Goal: Task Accomplishment & Management: Manage account settings

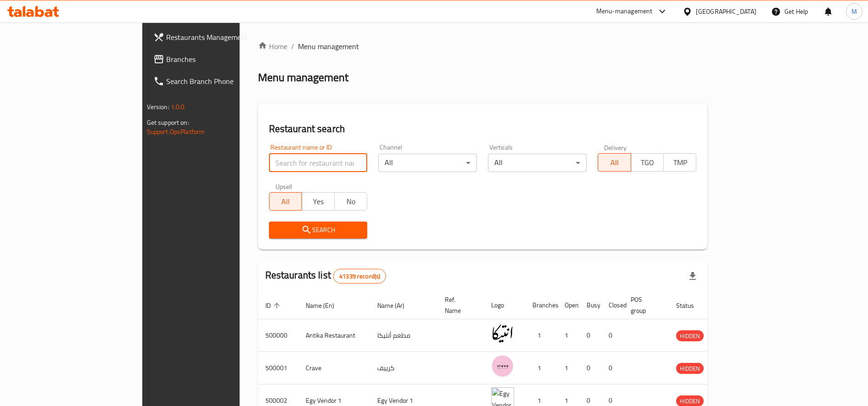
click at [269, 169] on input "search" at bounding box center [318, 163] width 99 height 18
paste input "691061"
type input "691061"
click button "Search" at bounding box center [318, 230] width 99 height 17
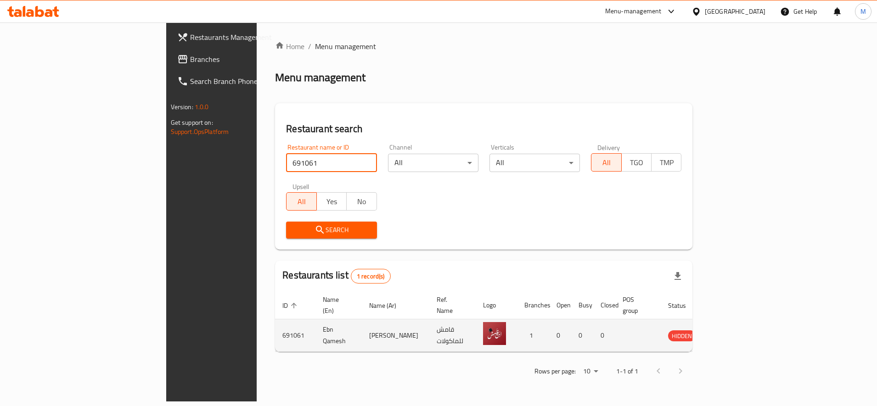
click at [727, 330] on icon "enhanced table" at bounding box center [721, 335] width 11 height 11
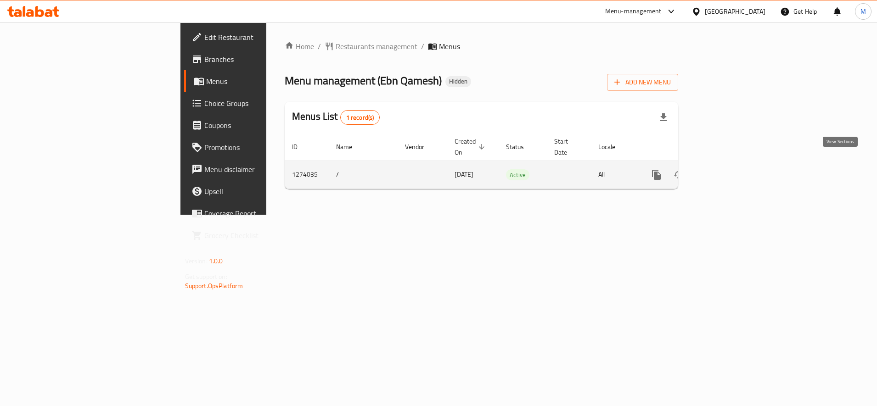
click at [728, 169] on icon "enhanced table" at bounding box center [722, 174] width 11 height 11
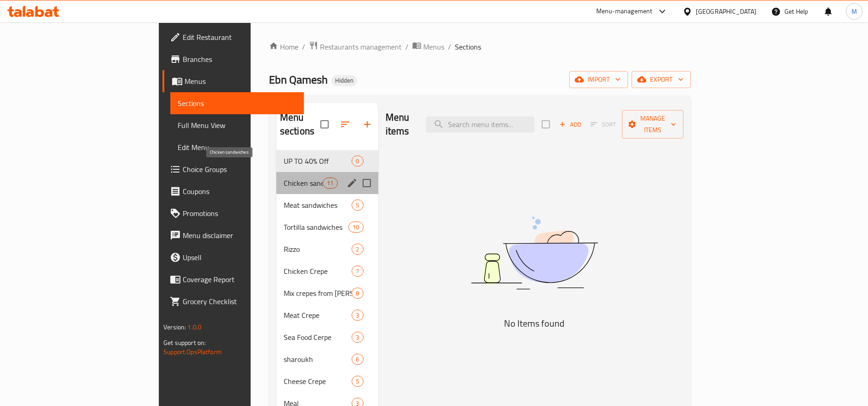
click at [284, 178] on span "Chicken sandwiches" at bounding box center [303, 183] width 39 height 11
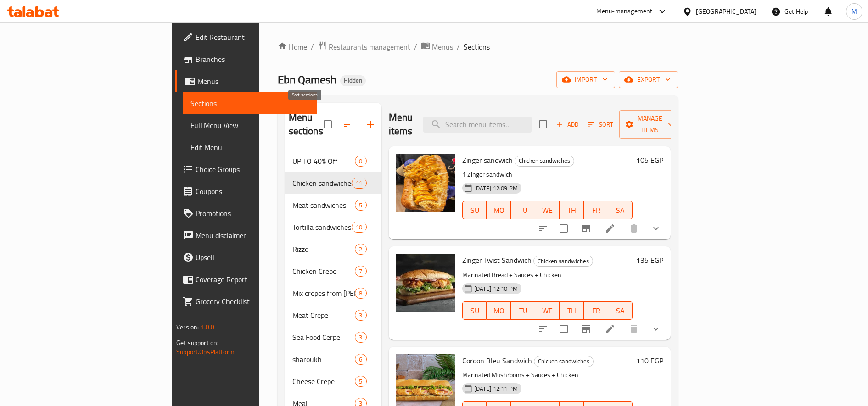
click at [337, 117] on button "button" at bounding box center [348, 124] width 22 height 22
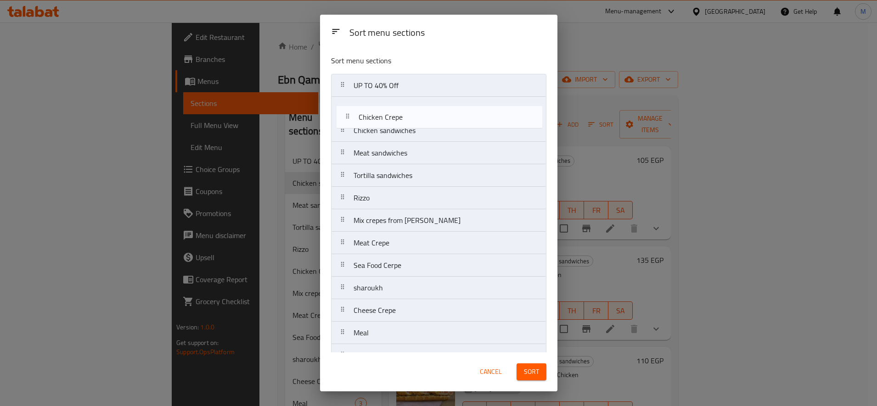
drag, startPoint x: 347, startPoint y: 199, endPoint x: 353, endPoint y: 98, distance: 101.6
click at [353, 98] on nav "UP TO 40% Off Chicken sandwiches Meat sandwiches Tortilla sandwiches [PERSON_NA…" at bounding box center [438, 243] width 215 height 338
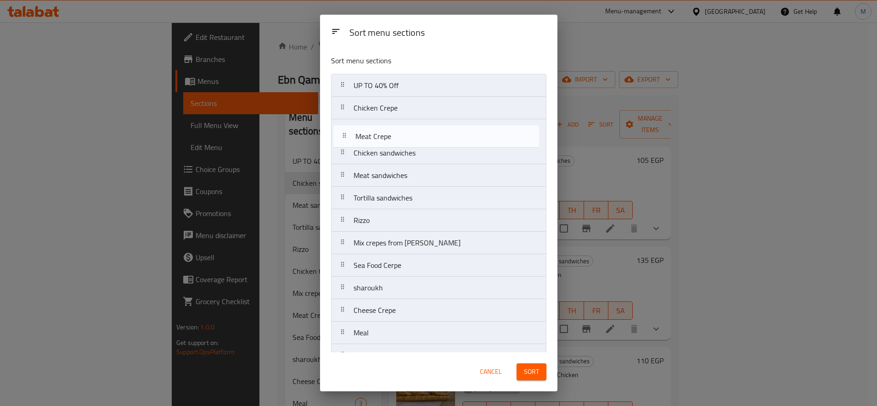
drag, startPoint x: 343, startPoint y: 243, endPoint x: 344, endPoint y: 131, distance: 112.5
click at [344, 131] on nav "UP TO 40% Off Chicken Crepe Chicken sandwiches Meat sandwiches Tortilla sandwic…" at bounding box center [438, 243] width 215 height 338
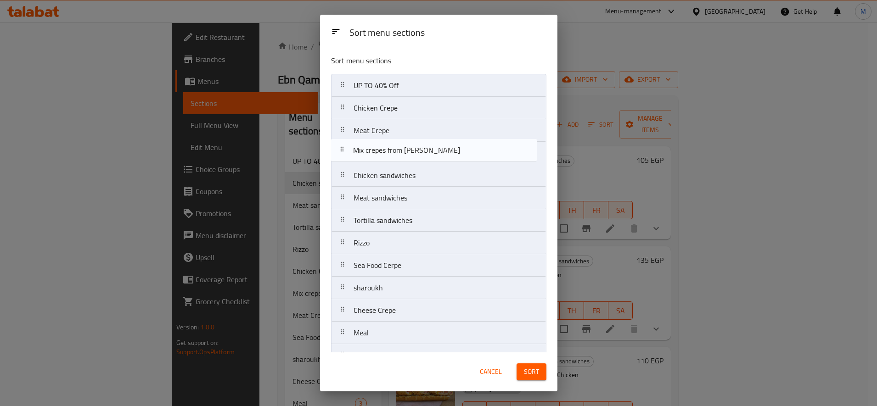
drag, startPoint x: 348, startPoint y: 247, endPoint x: 348, endPoint y: 151, distance: 96.4
click at [348, 151] on nav "UP TO 40% Off Chicken Crepe Meat Crepe Chicken sandwiches Meat sandwiches Torti…" at bounding box center [438, 243] width 215 height 338
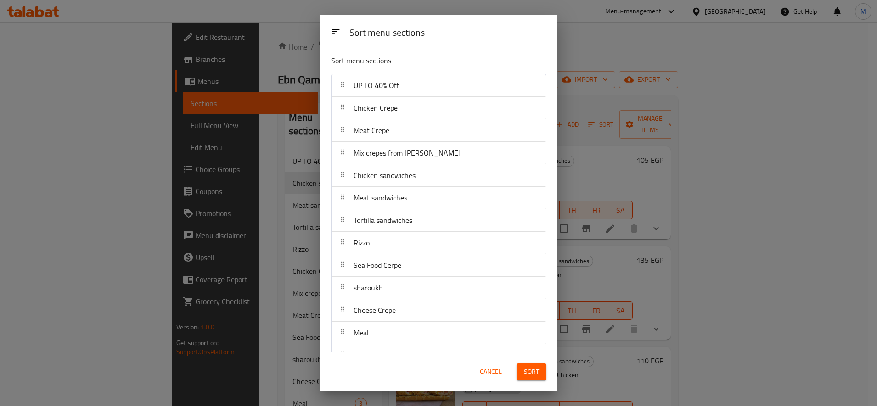
click at [527, 364] on button "Sort" at bounding box center [531, 372] width 30 height 17
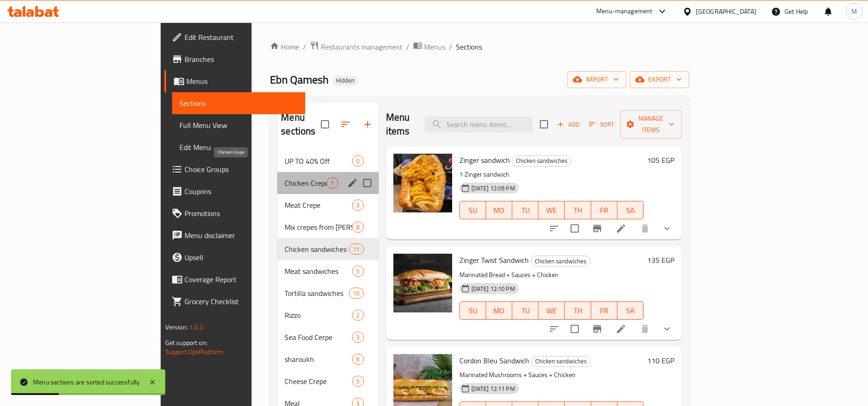
click at [285, 178] on span "Chicken Crepe" at bounding box center [306, 183] width 42 height 11
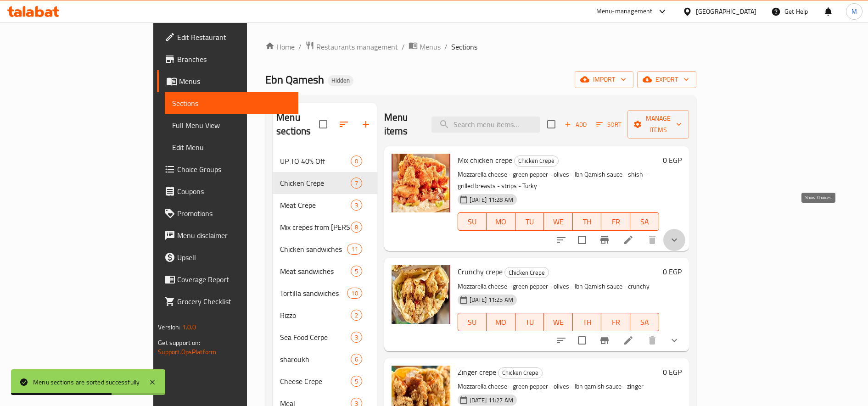
click at [680, 235] on icon "show more" at bounding box center [674, 240] width 11 height 11
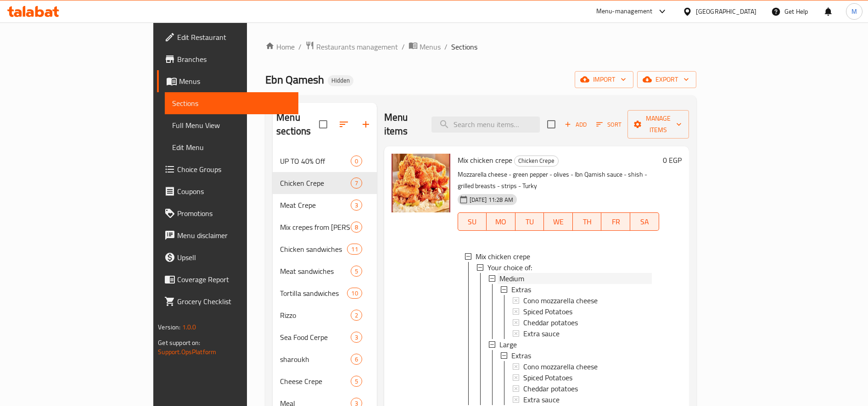
click at [511, 273] on div "Medium" at bounding box center [575, 278] width 152 height 11
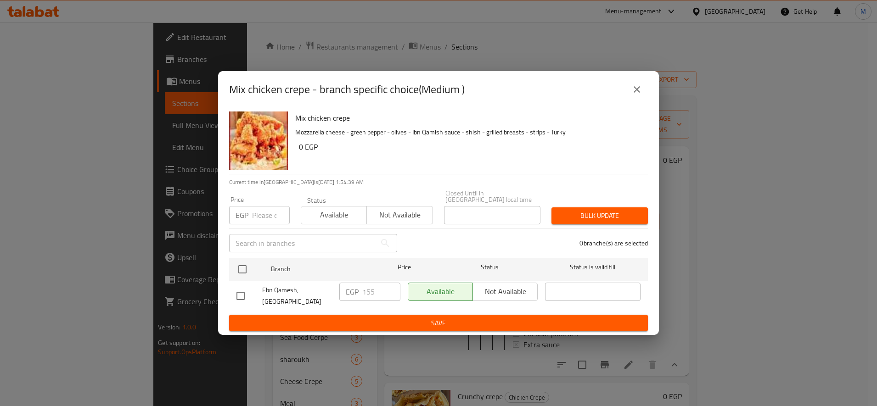
click at [250, 213] on div "EGP Price" at bounding box center [259, 215] width 61 height 18
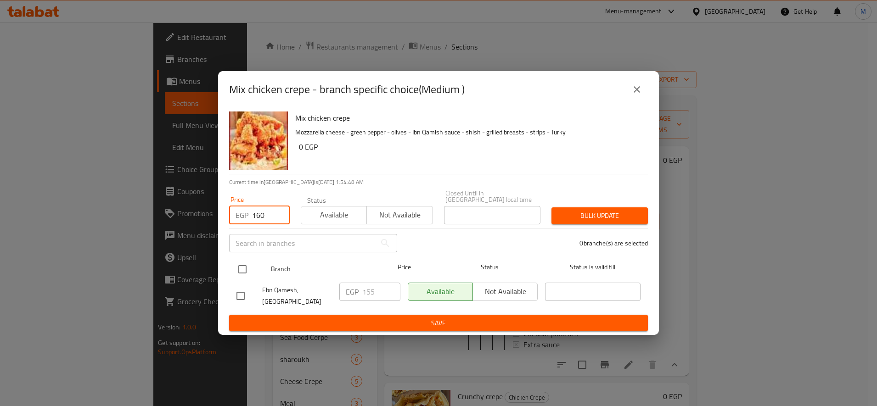
type input "160"
click at [239, 265] on input "checkbox" at bounding box center [242, 269] width 19 height 19
checkbox input "true"
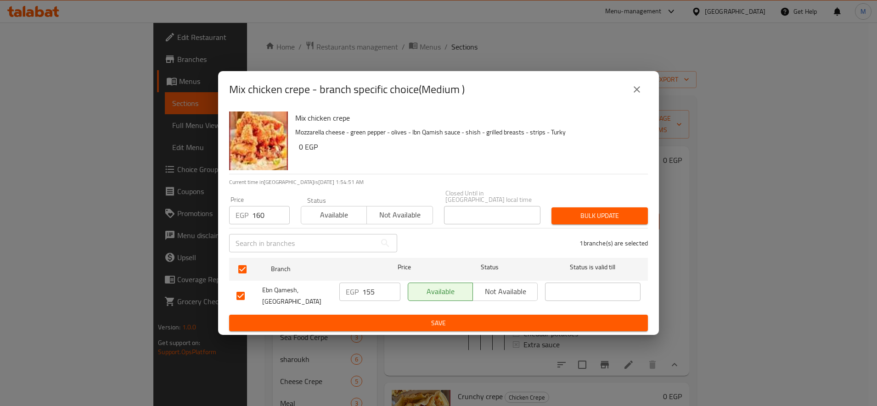
click at [595, 210] on span "Bulk update" at bounding box center [600, 215] width 82 height 11
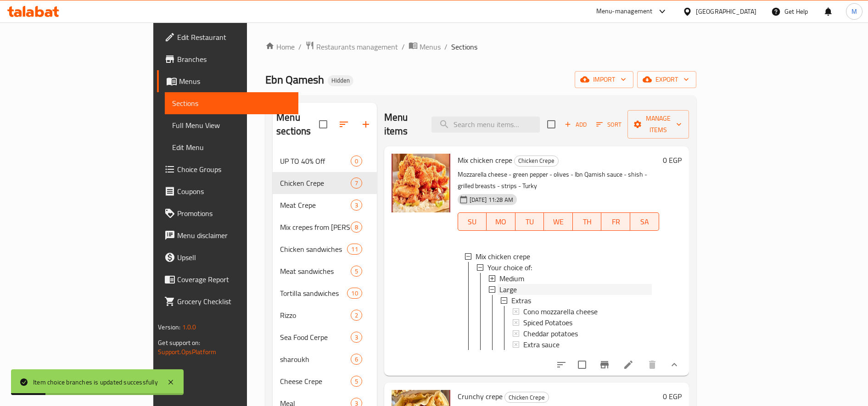
click at [499, 284] on span "Large" at bounding box center [507, 289] width 17 height 11
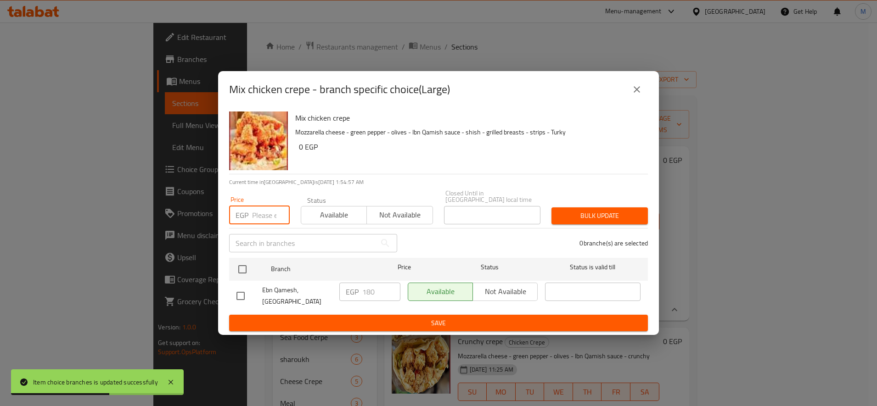
click at [263, 219] on input "number" at bounding box center [271, 215] width 38 height 18
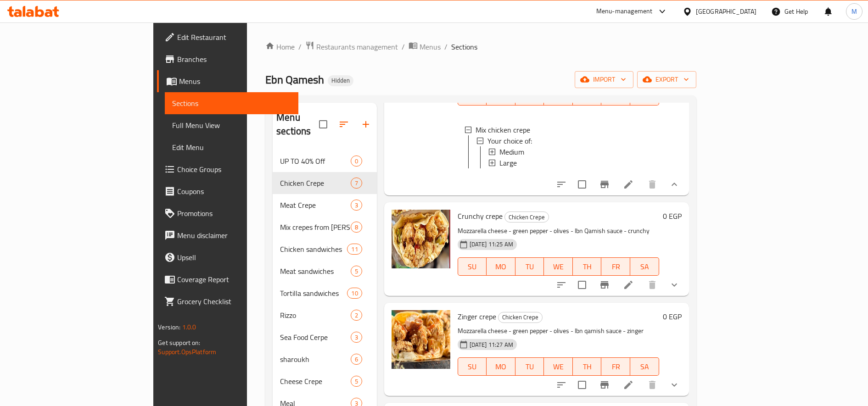
scroll to position [126, 0]
click at [680, 279] on icon "show more" at bounding box center [674, 284] width 11 height 11
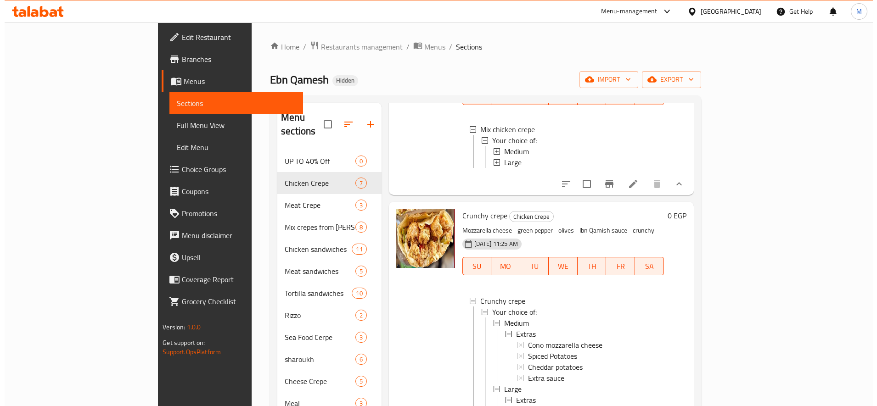
scroll to position [1, 0]
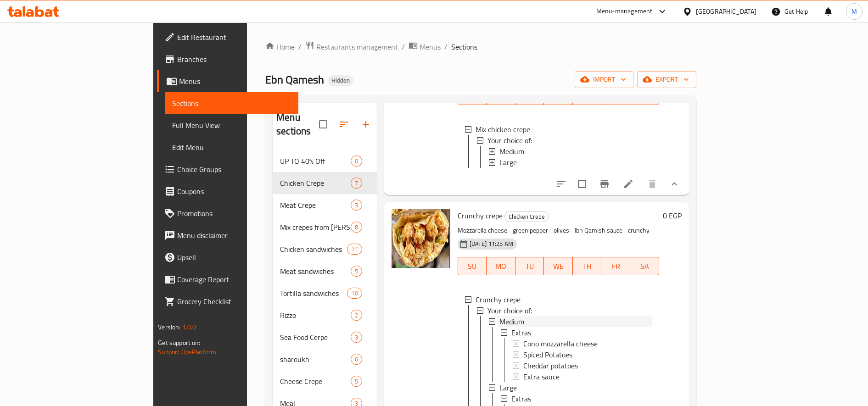
click at [499, 316] on span "Medium" at bounding box center [511, 321] width 25 height 11
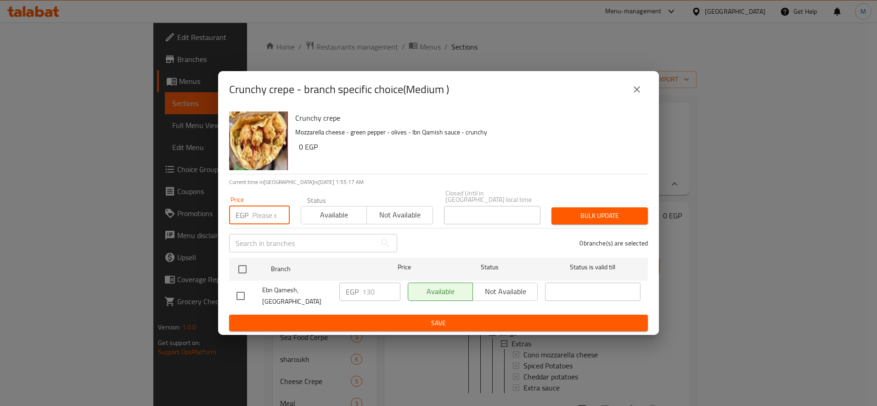
click at [261, 209] on input "number" at bounding box center [271, 215] width 38 height 18
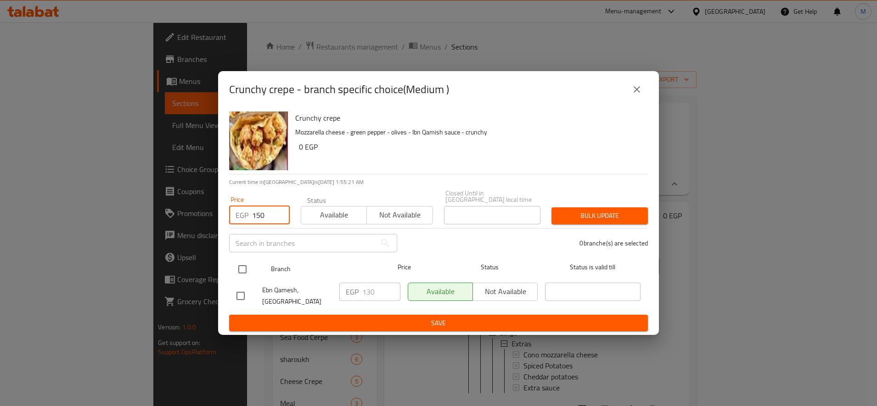
type input "150"
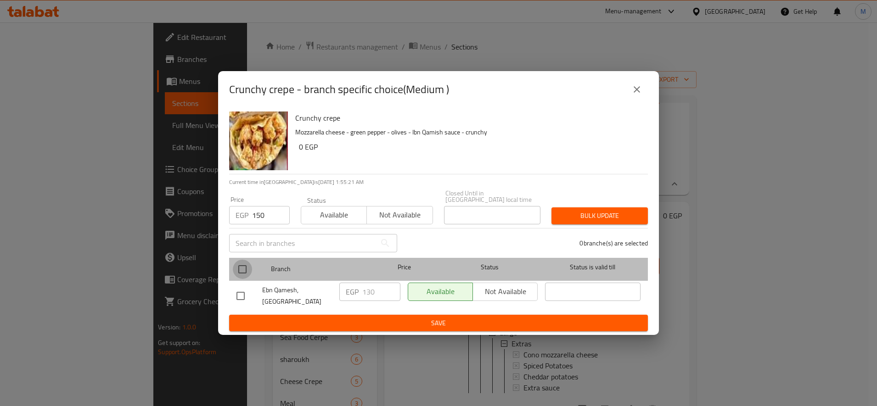
click at [244, 262] on input "checkbox" at bounding box center [242, 269] width 19 height 19
checkbox input "true"
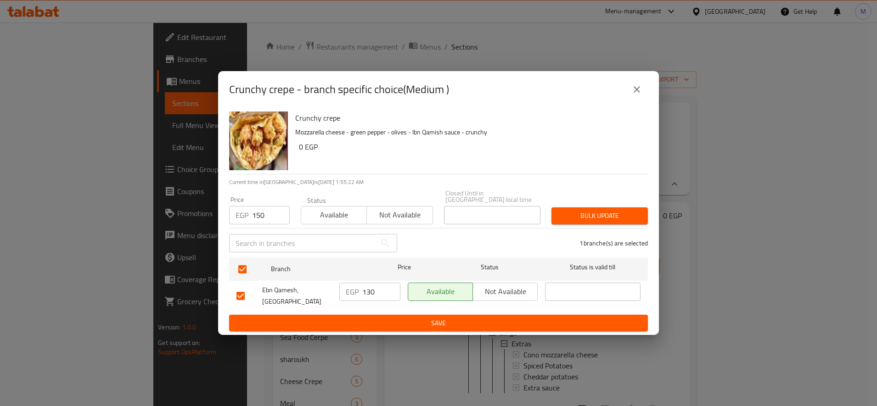
click at [599, 210] on span "Bulk update" at bounding box center [600, 215] width 82 height 11
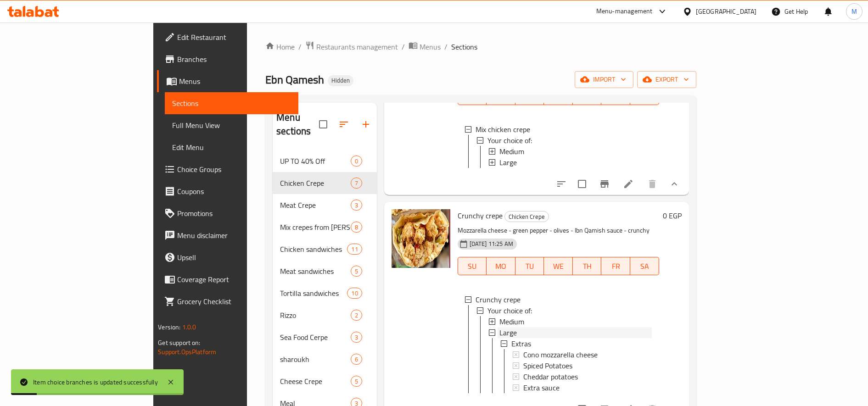
click at [499, 327] on div "Large" at bounding box center [575, 332] width 152 height 11
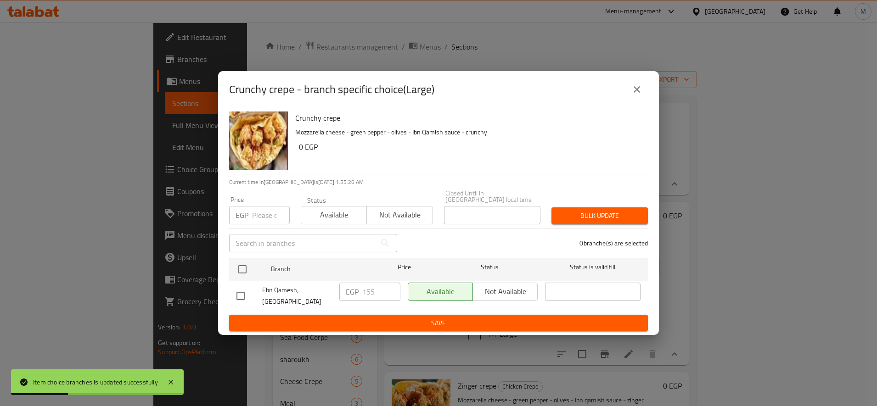
click at [258, 211] on input "number" at bounding box center [271, 215] width 38 height 18
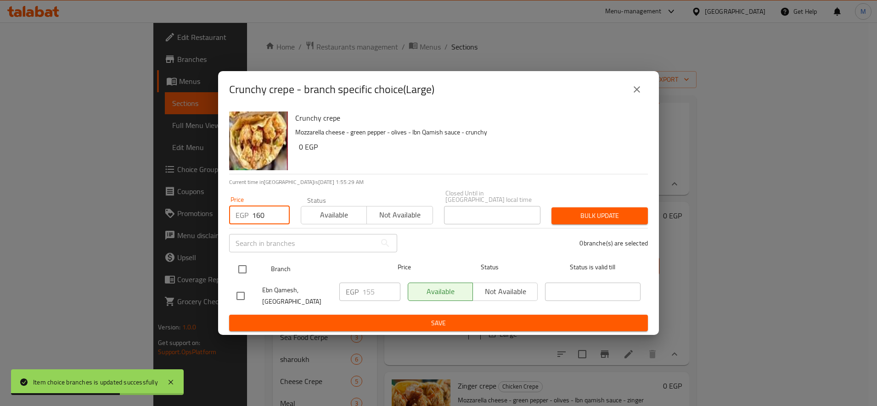
type input "160"
click at [242, 266] on input "checkbox" at bounding box center [242, 269] width 19 height 19
checkbox input "true"
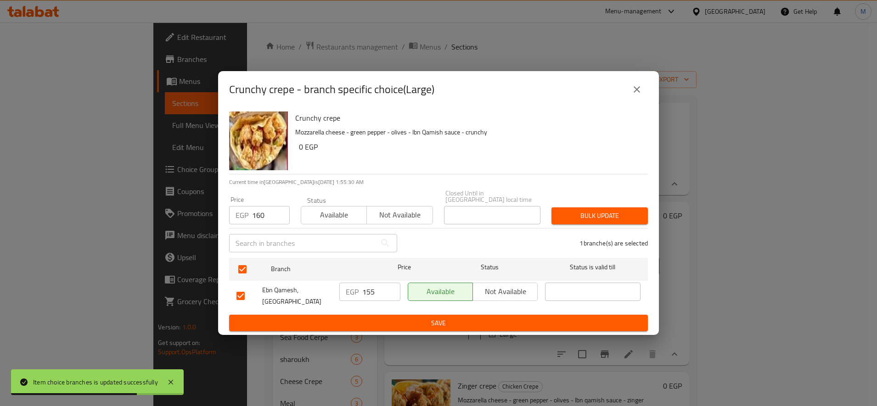
click at [614, 207] on button "Bulk update" at bounding box center [599, 215] width 96 height 17
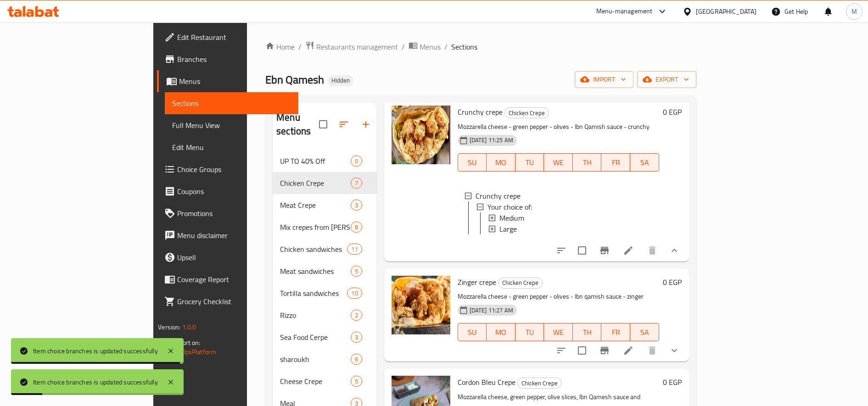
scroll to position [286, 0]
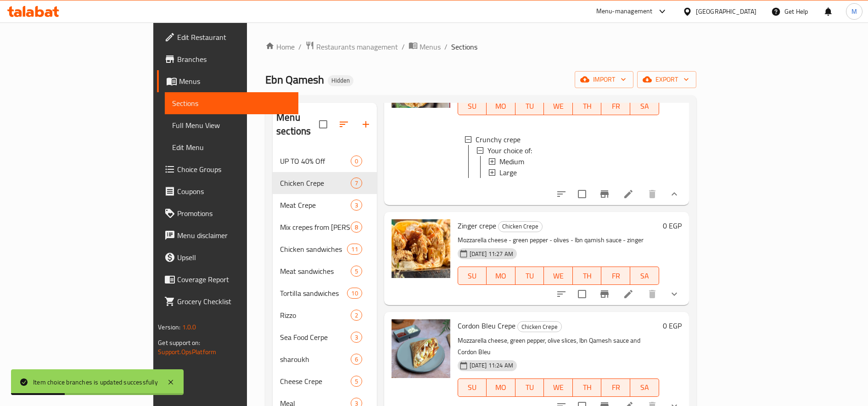
click at [685, 286] on button "show more" at bounding box center [674, 294] width 22 height 22
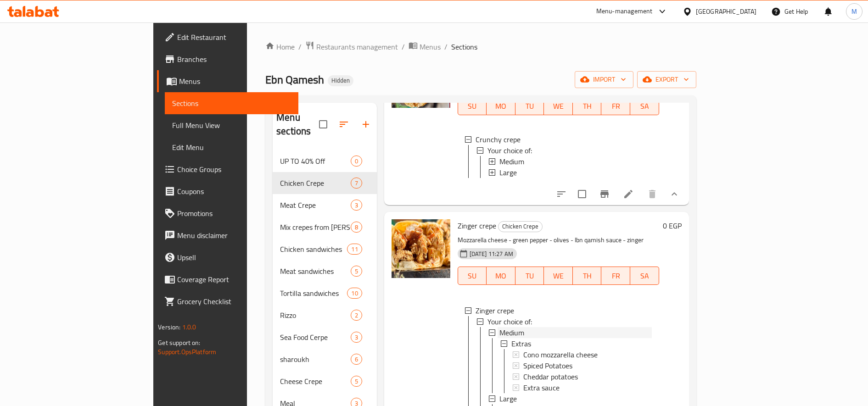
click at [652, 327] on div "Medium" at bounding box center [575, 332] width 152 height 11
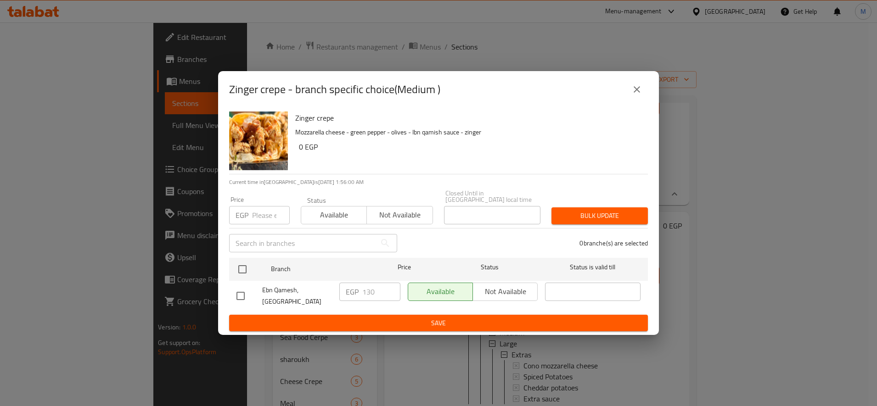
click at [260, 206] on input "number" at bounding box center [271, 215] width 38 height 18
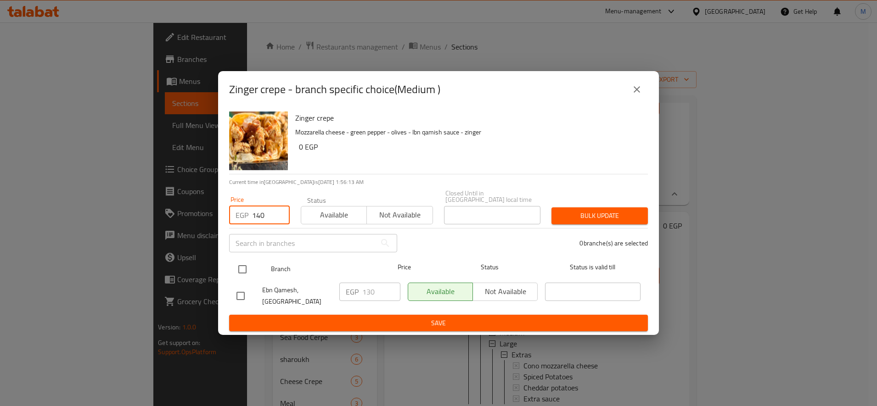
type input "140"
click at [237, 268] on input "checkbox" at bounding box center [242, 269] width 19 height 19
checkbox input "true"
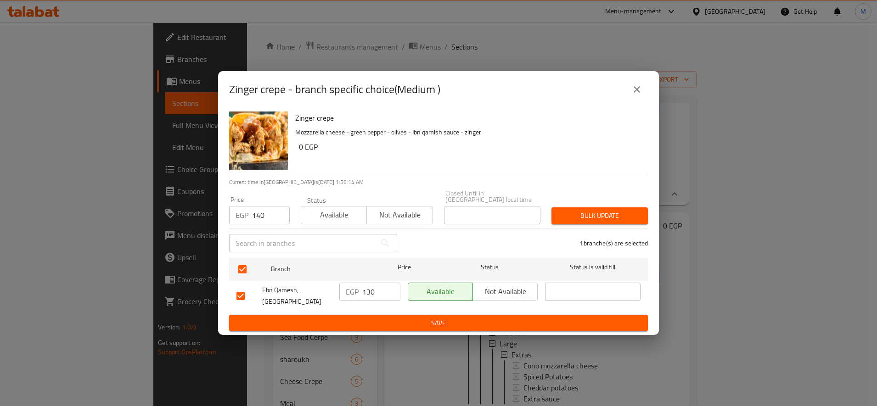
click at [647, 214] on div "Bulk update" at bounding box center [599, 216] width 107 height 28
click at [623, 217] on span "Bulk update" at bounding box center [600, 215] width 82 height 11
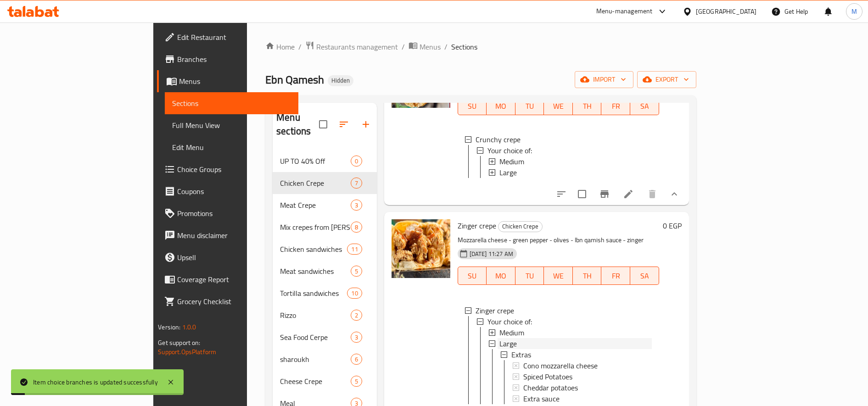
click at [499, 338] on div "Large" at bounding box center [575, 343] width 152 height 11
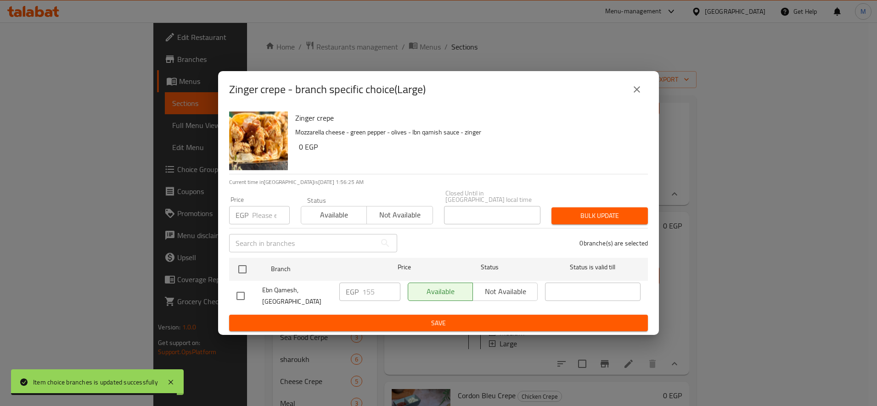
click at [262, 213] on input "number" at bounding box center [271, 215] width 38 height 18
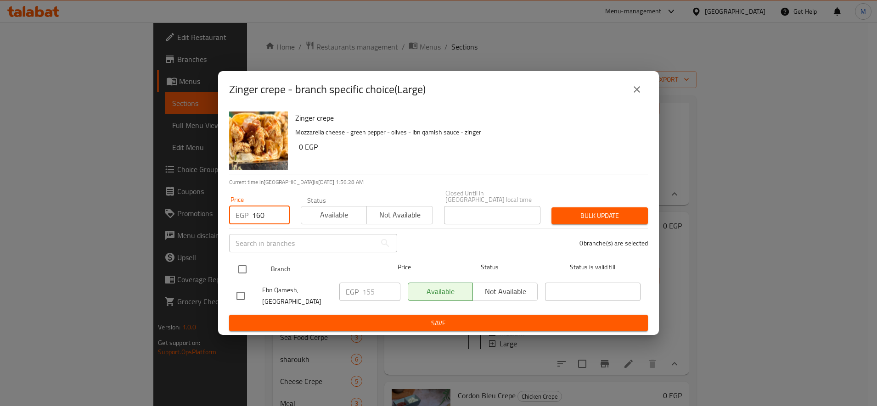
type input "160"
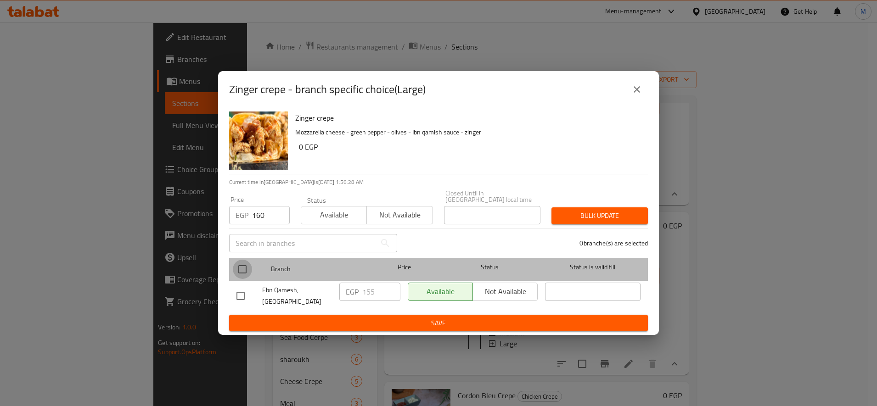
click at [243, 269] on input "checkbox" at bounding box center [242, 269] width 19 height 19
checkbox input "true"
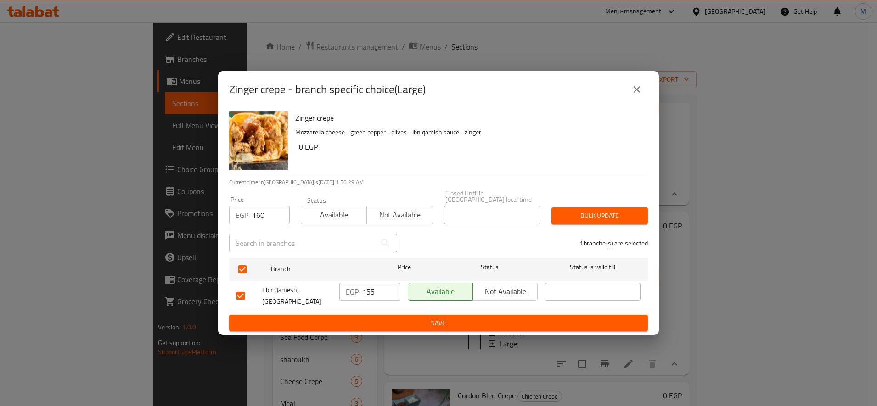
click at [589, 210] on span "Bulk update" at bounding box center [600, 215] width 82 height 11
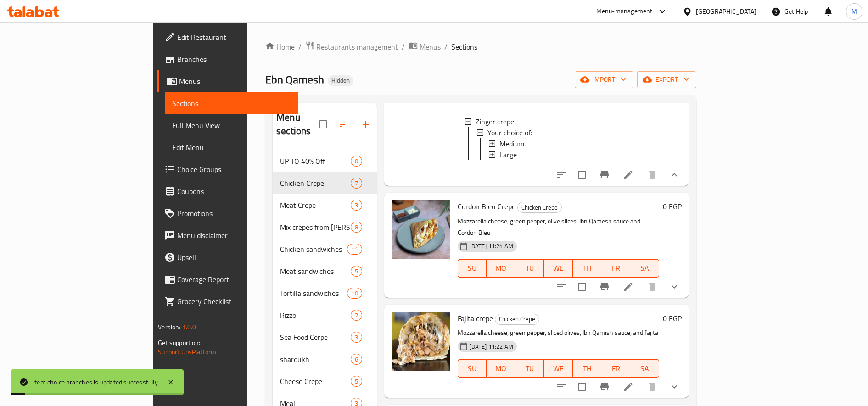
scroll to position [477, 0]
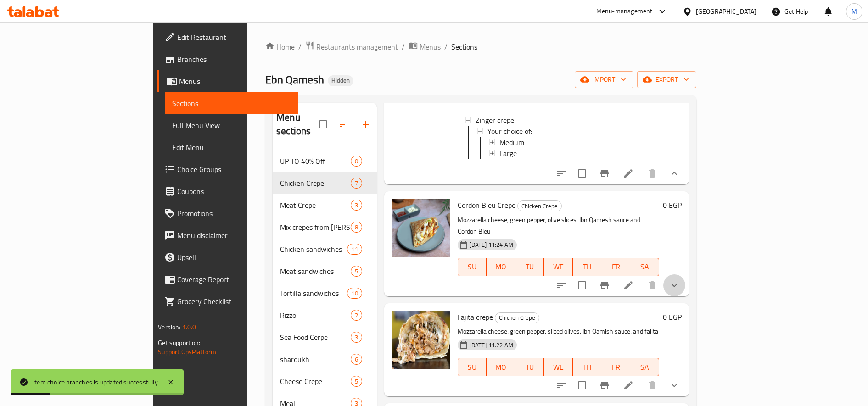
click at [685, 275] on button "show more" at bounding box center [674, 286] width 22 height 22
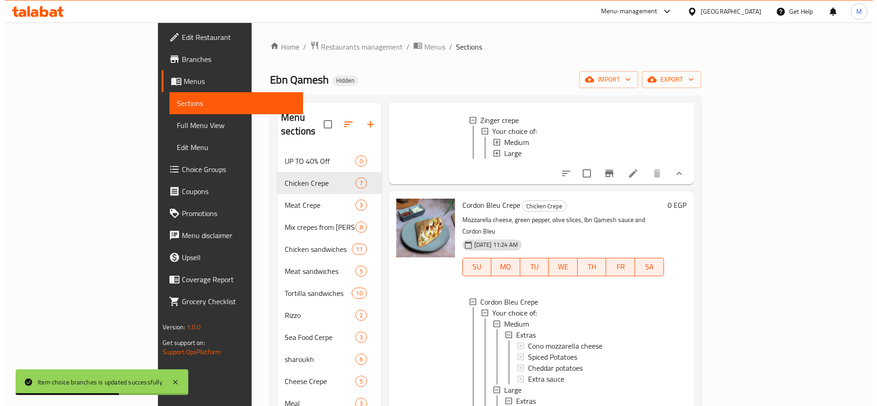
scroll to position [1, 0]
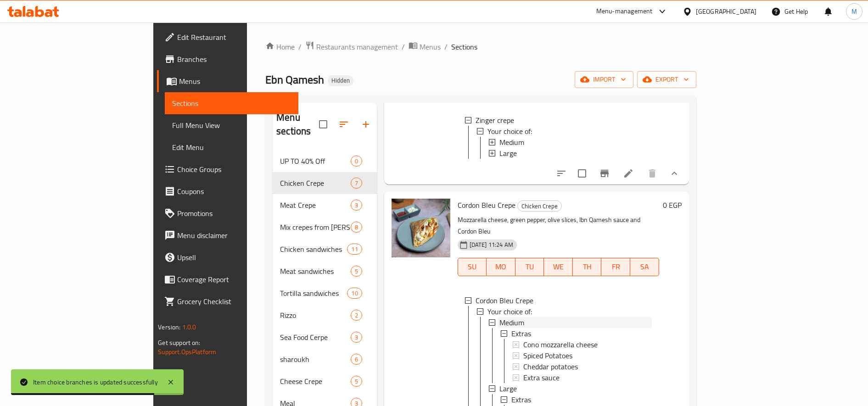
click at [499, 317] on div "Medium" at bounding box center [575, 322] width 152 height 11
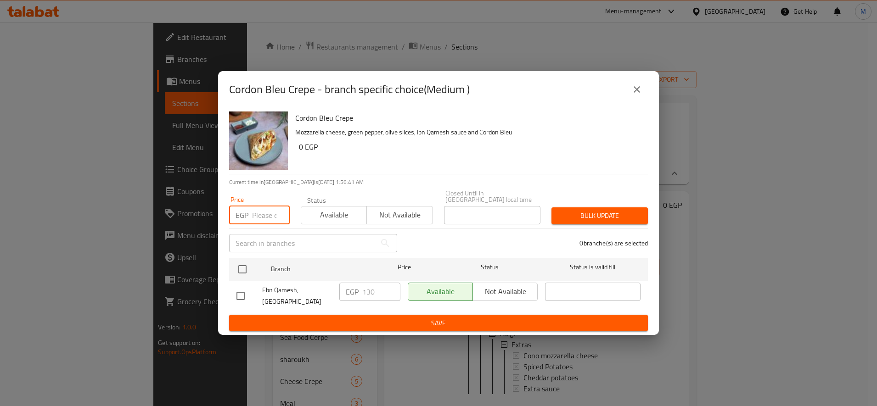
click at [257, 213] on input "number" at bounding box center [271, 215] width 38 height 18
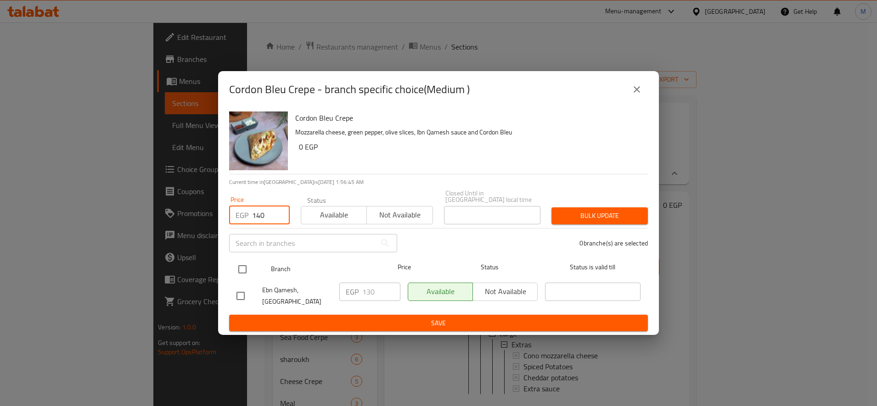
type input "140"
click at [244, 272] on input "checkbox" at bounding box center [242, 269] width 19 height 19
checkbox input "true"
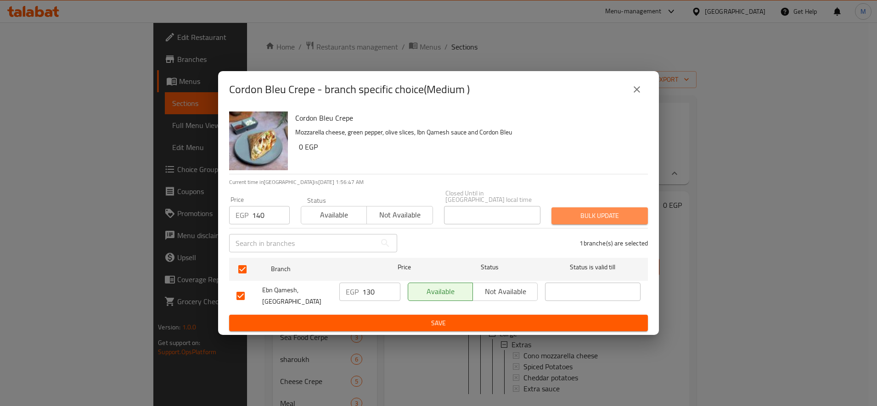
click at [580, 213] on span "Bulk update" at bounding box center [600, 215] width 82 height 11
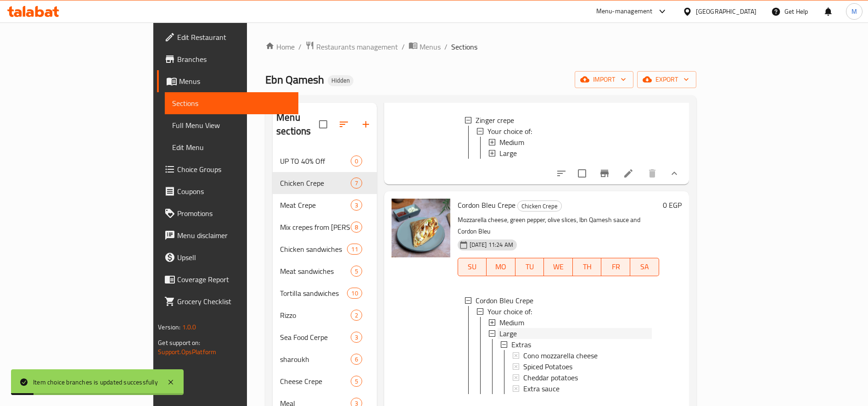
click at [499, 328] on span "Large" at bounding box center [507, 333] width 17 height 11
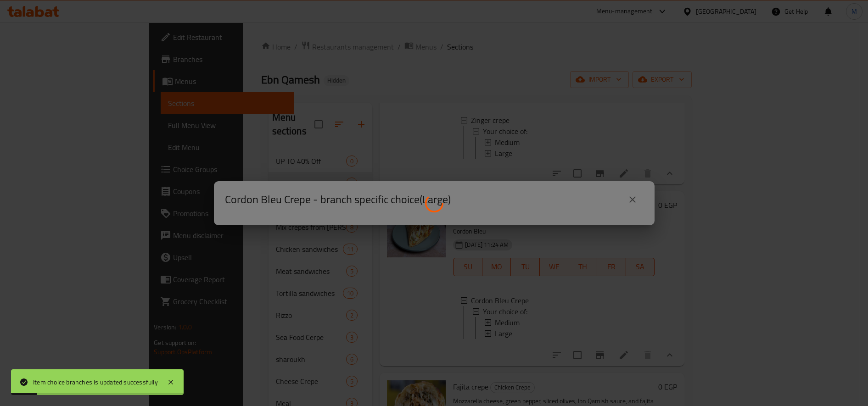
scroll to position [0, 0]
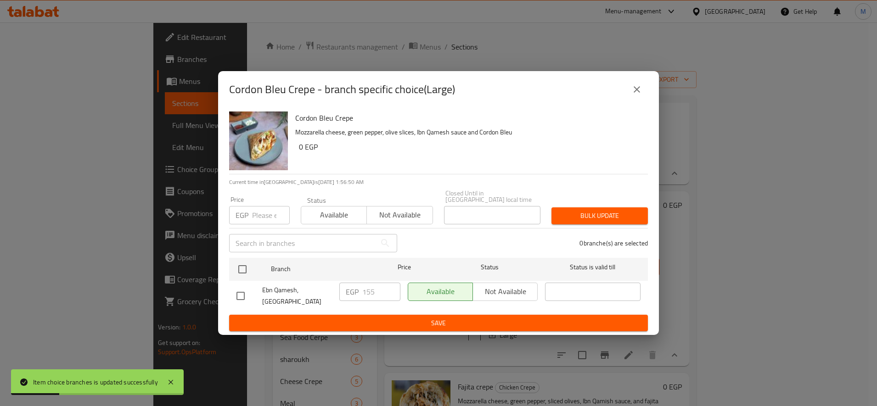
click at [252, 213] on input "number" at bounding box center [271, 215] width 38 height 18
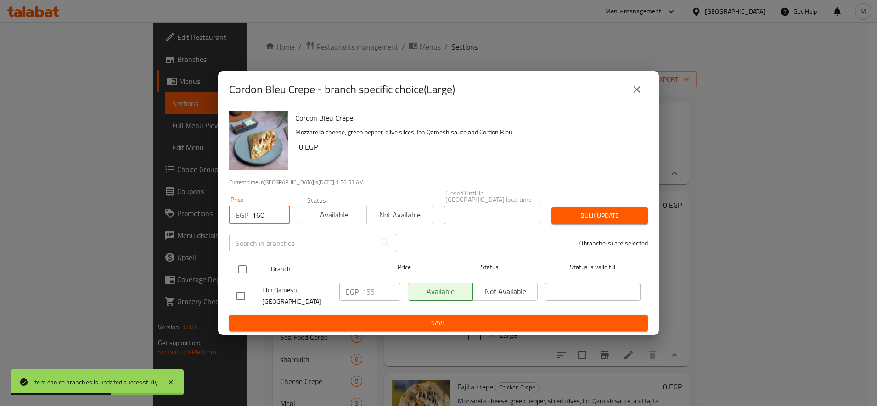
type input "160"
click at [244, 265] on input "checkbox" at bounding box center [242, 269] width 19 height 19
checkbox input "true"
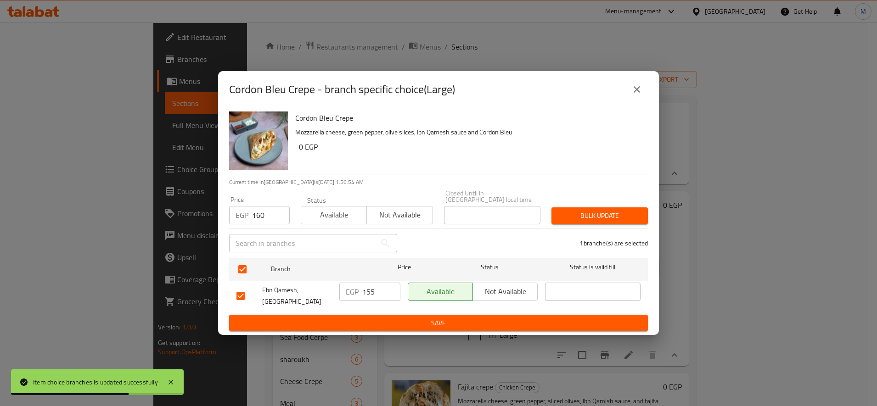
click at [633, 213] on span "Bulk update" at bounding box center [600, 215] width 82 height 11
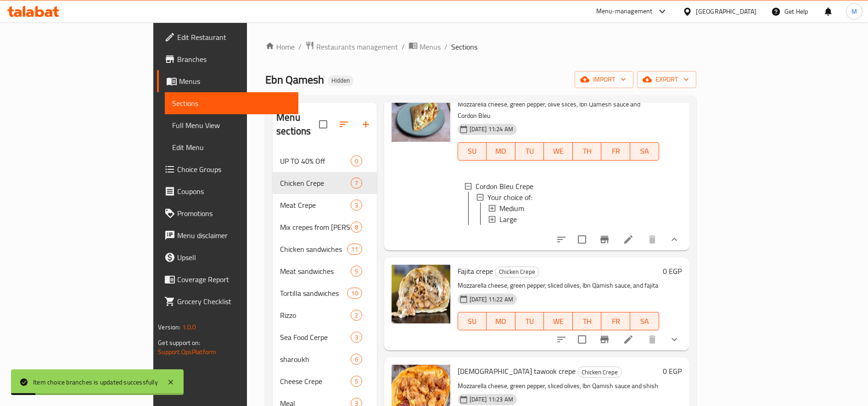
scroll to position [633, 0]
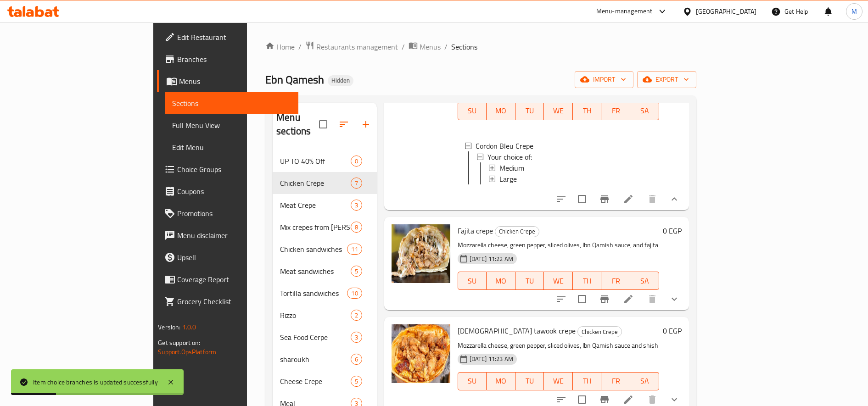
click at [680, 295] on icon "show more" at bounding box center [674, 299] width 11 height 11
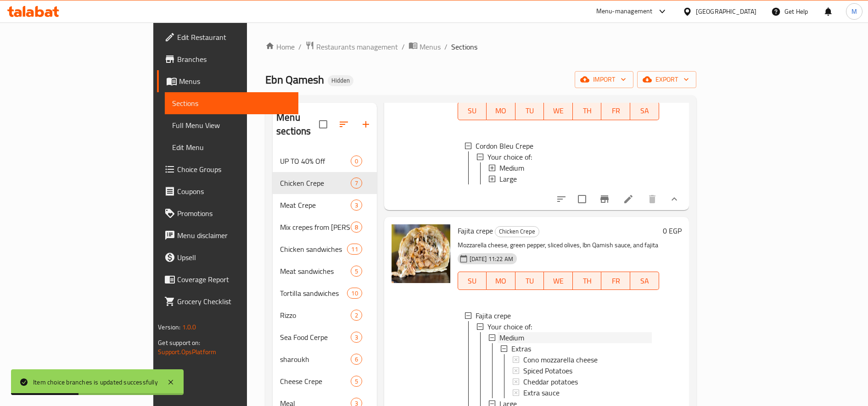
click at [499, 337] on span "Medium" at bounding box center [511, 337] width 25 height 11
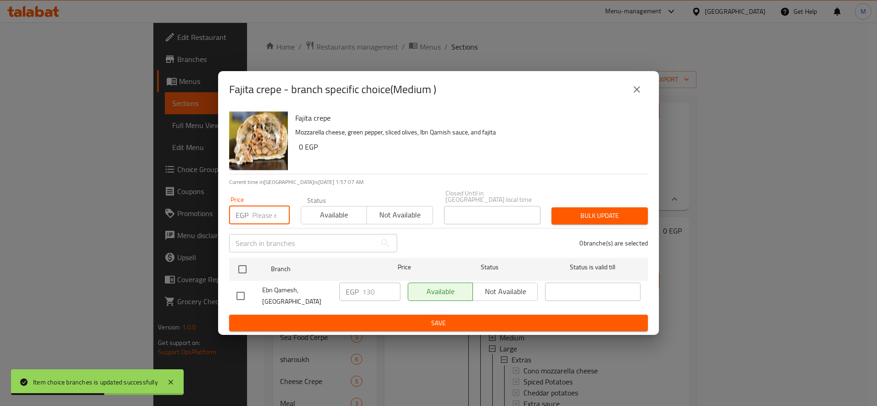
click at [256, 218] on input "number" at bounding box center [271, 215] width 38 height 18
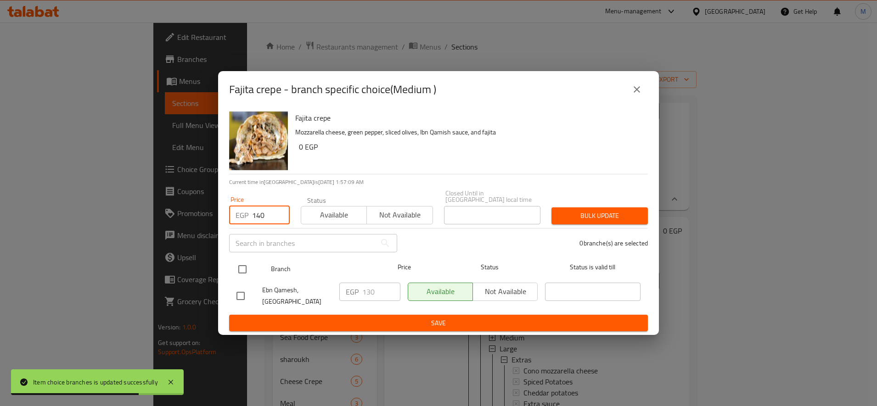
type input "140"
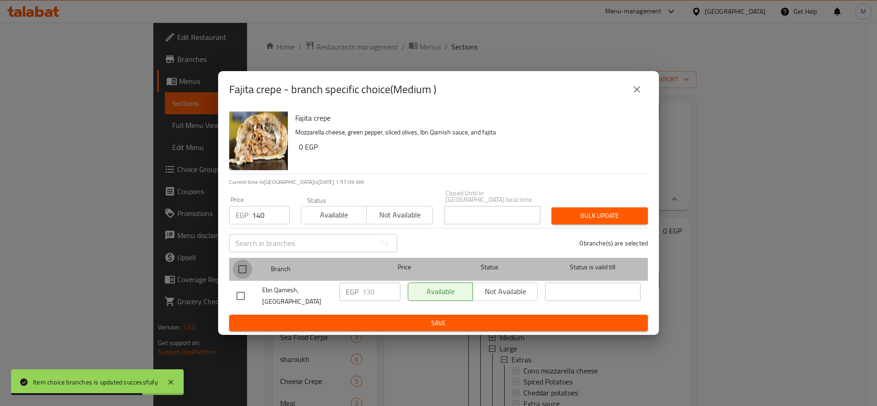
click at [243, 263] on input "checkbox" at bounding box center [242, 269] width 19 height 19
checkbox input "true"
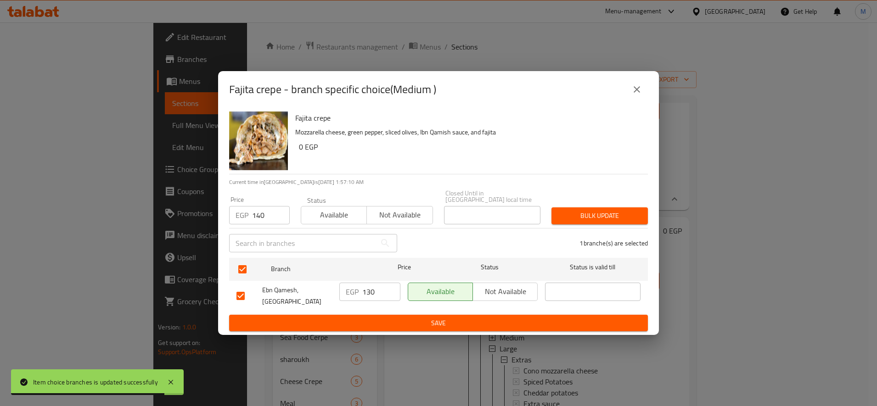
click at [631, 213] on span "Bulk update" at bounding box center [600, 215] width 82 height 11
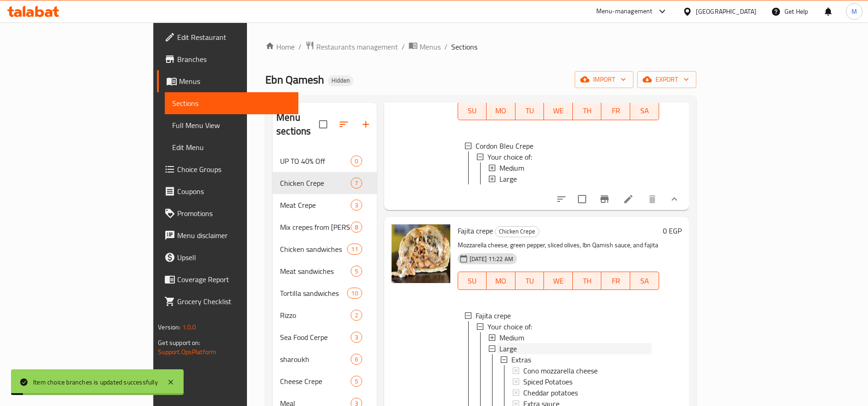
click at [499, 343] on span "Large" at bounding box center [507, 348] width 17 height 11
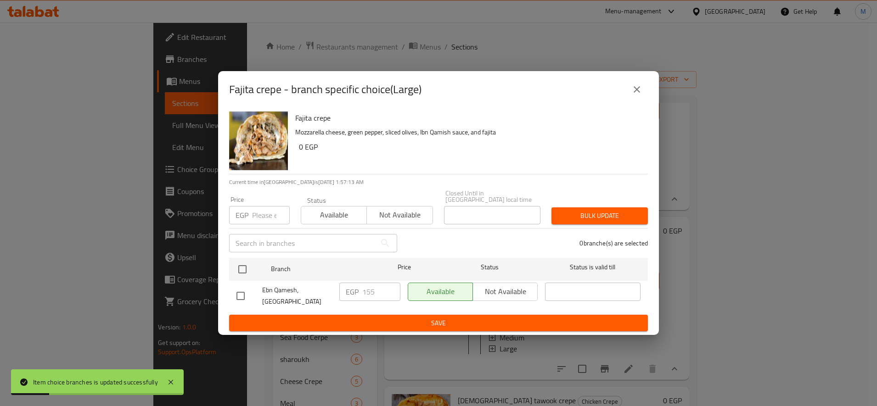
click at [259, 212] on input "number" at bounding box center [271, 215] width 38 height 18
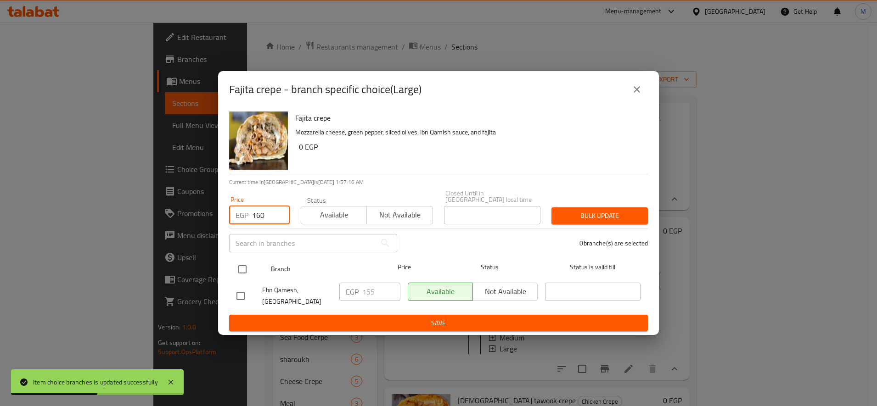
type input "160"
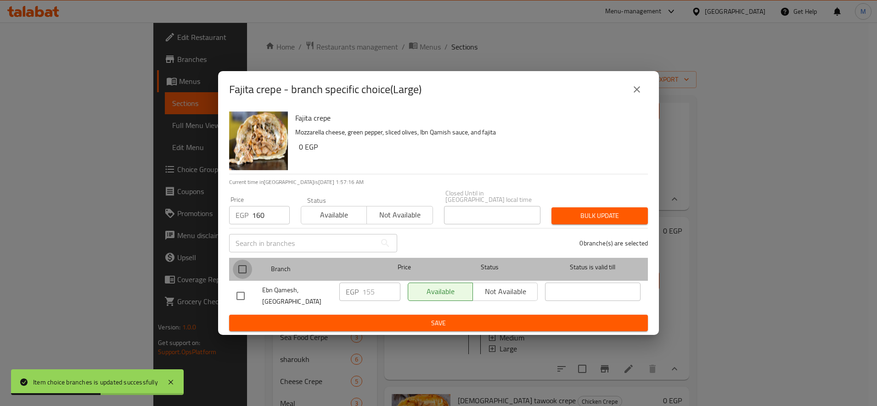
click at [237, 263] on input "checkbox" at bounding box center [242, 269] width 19 height 19
checkbox input "true"
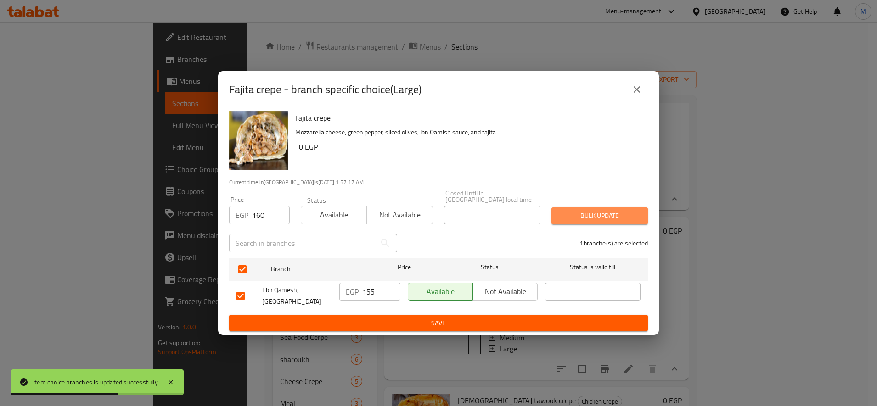
click at [598, 213] on span "Bulk update" at bounding box center [600, 215] width 82 height 11
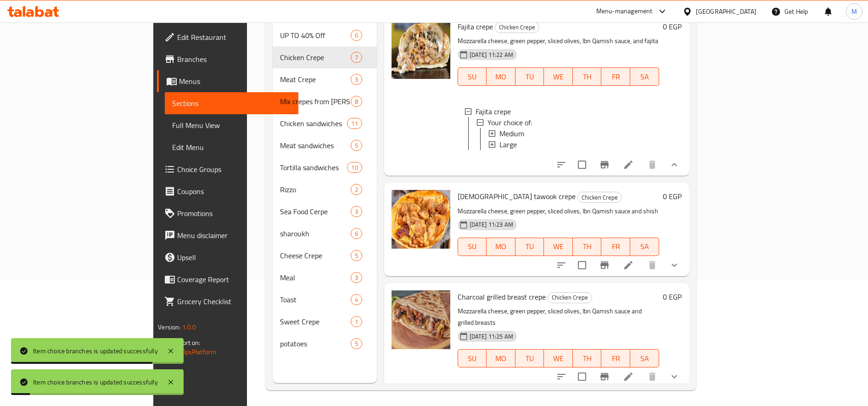
scroll to position [129, 0]
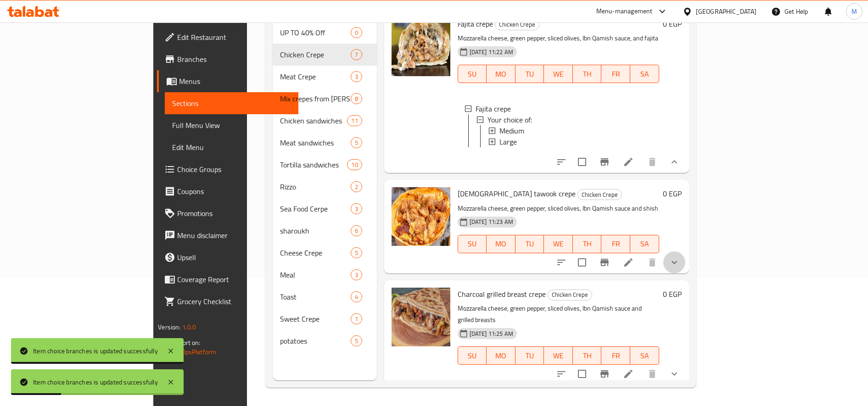
click at [685, 272] on button "show more" at bounding box center [674, 263] width 22 height 22
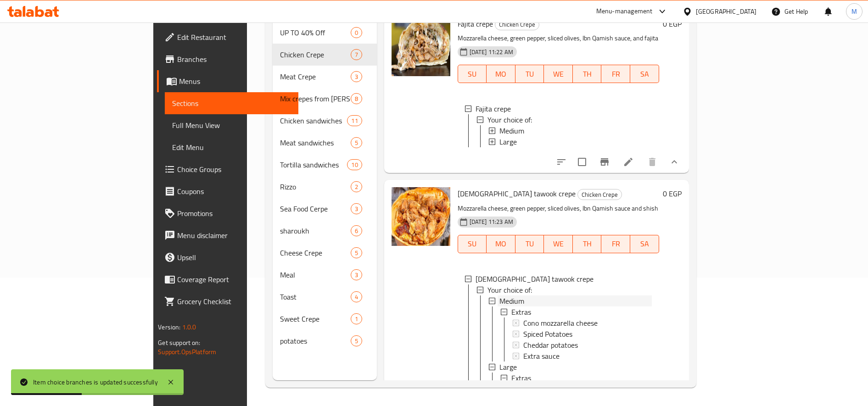
click at [499, 307] on div "Medium" at bounding box center [575, 301] width 152 height 11
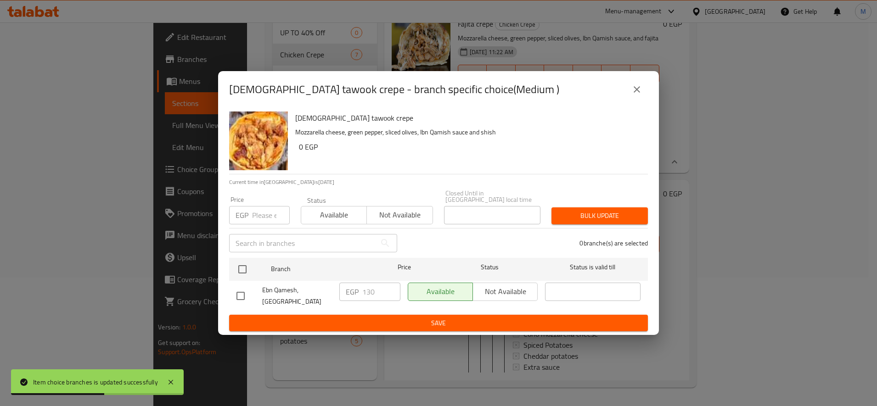
click at [261, 217] on input "number" at bounding box center [271, 215] width 38 height 18
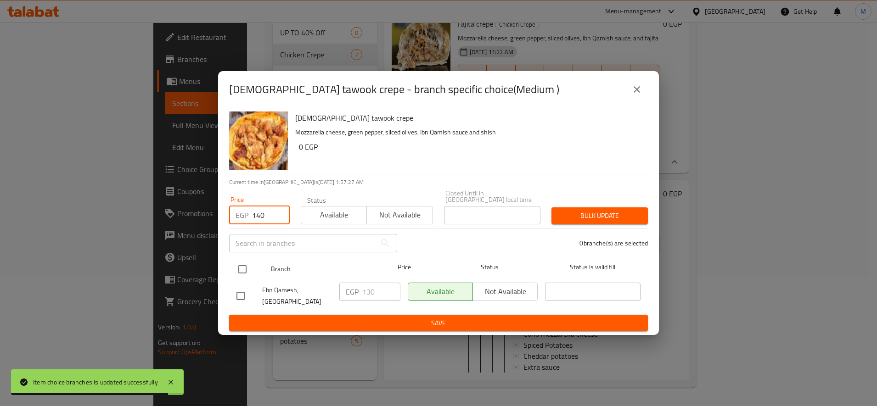
type input "140"
click at [240, 264] on input "checkbox" at bounding box center [242, 269] width 19 height 19
checkbox input "true"
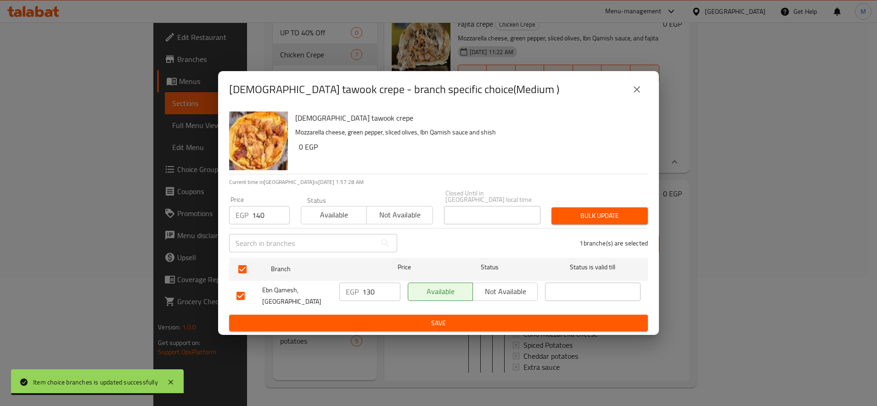
click at [638, 213] on span "Bulk update" at bounding box center [600, 215] width 82 height 11
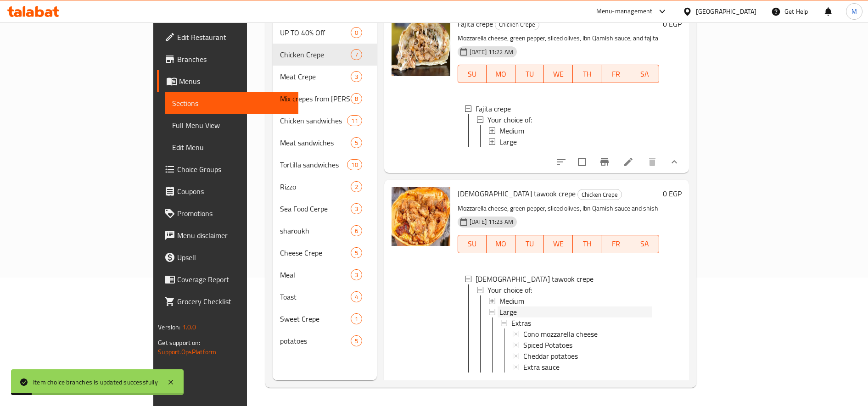
click at [499, 318] on span "Large" at bounding box center [507, 312] width 17 height 11
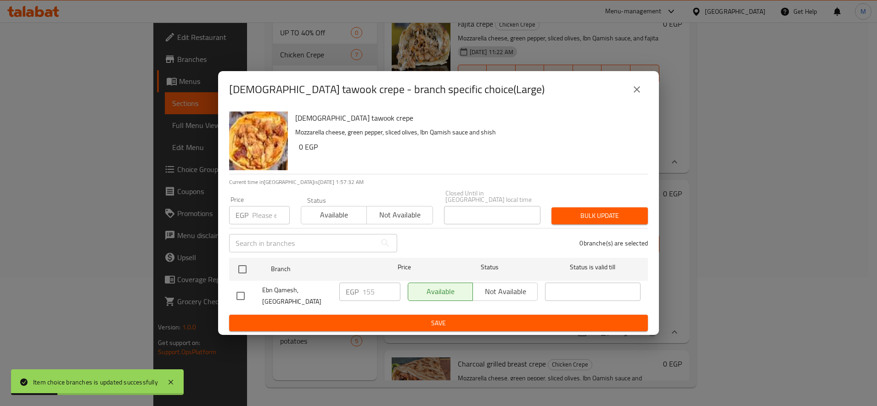
click at [251, 213] on div "EGP Price" at bounding box center [259, 215] width 61 height 18
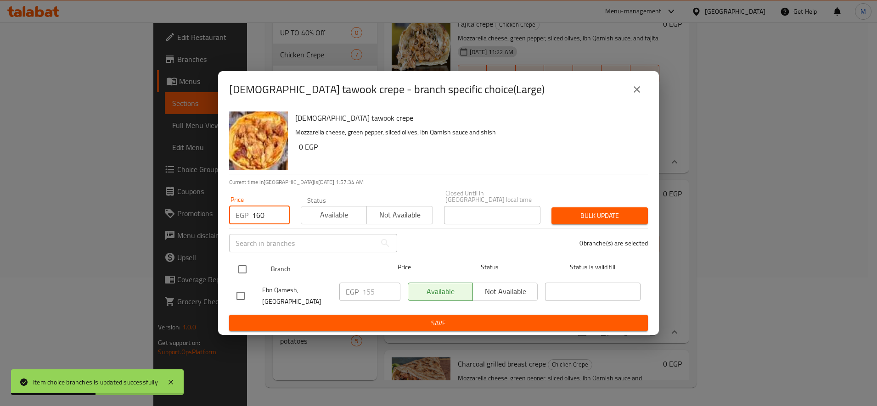
type input "160"
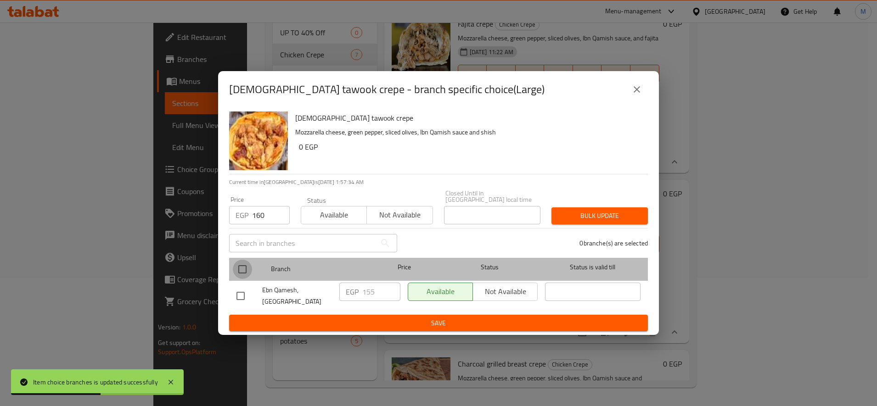
click at [241, 263] on input "checkbox" at bounding box center [242, 269] width 19 height 19
checkbox input "true"
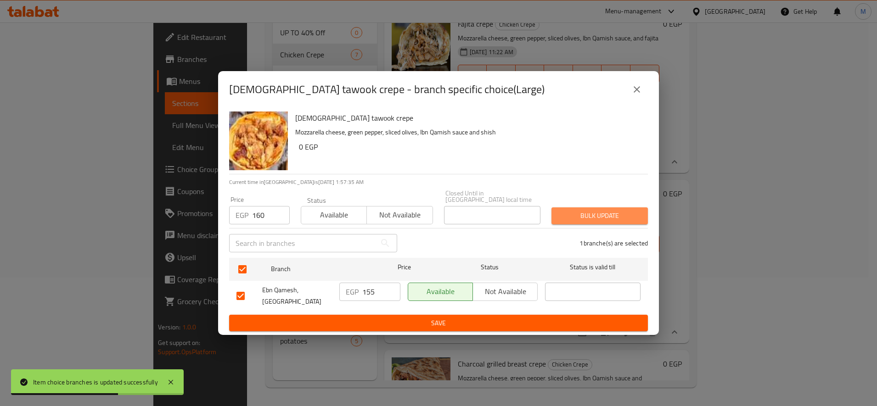
click at [613, 212] on span "Bulk update" at bounding box center [600, 215] width 82 height 11
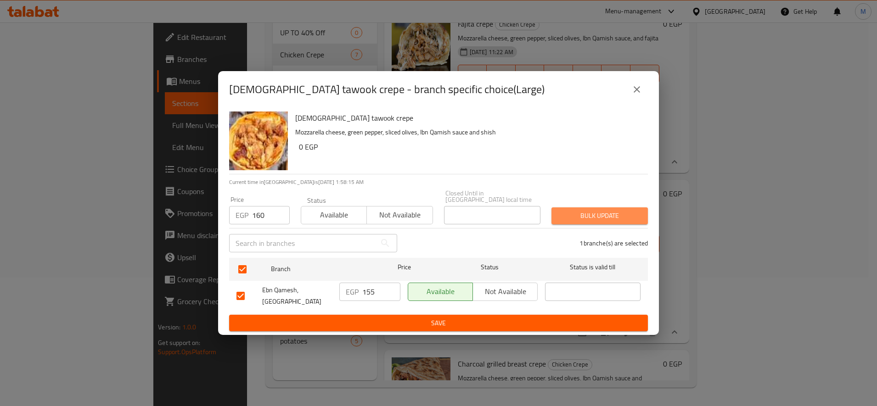
click at [593, 216] on span "Bulk update" at bounding box center [600, 215] width 82 height 11
click at [575, 211] on span "Bulk update" at bounding box center [600, 215] width 82 height 11
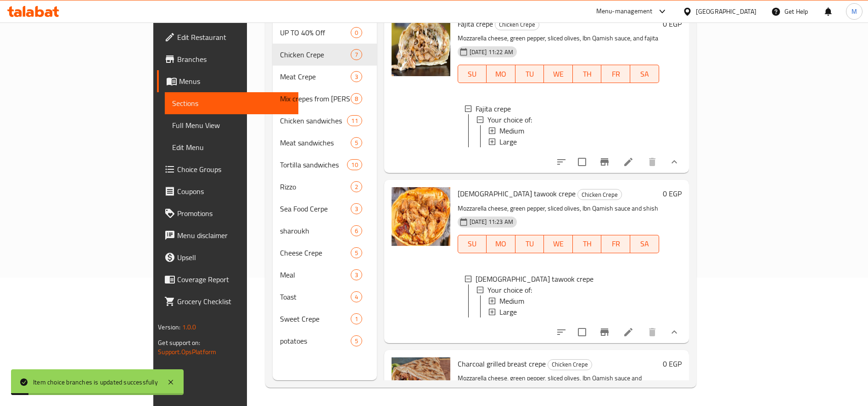
scroll to position [790, 0]
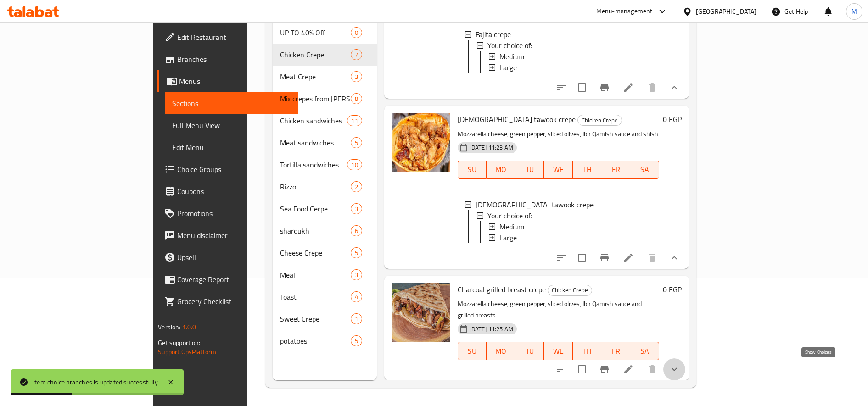
click at [680, 369] on icon "show more" at bounding box center [674, 369] width 11 height 11
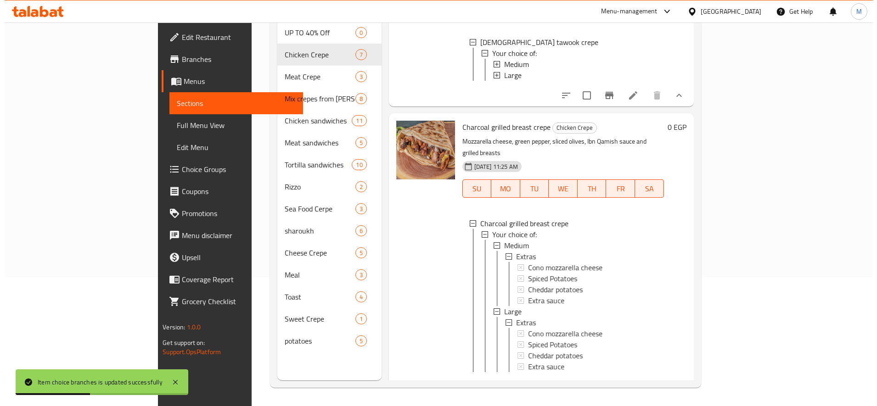
scroll to position [948, 0]
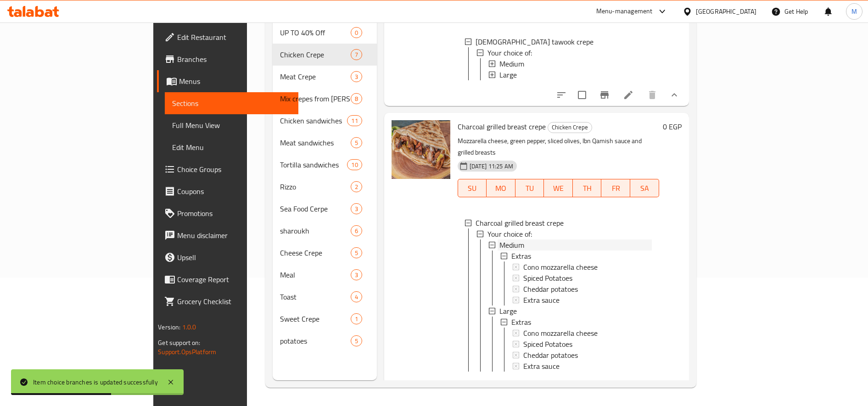
click at [603, 251] on div "Medium" at bounding box center [575, 245] width 152 height 11
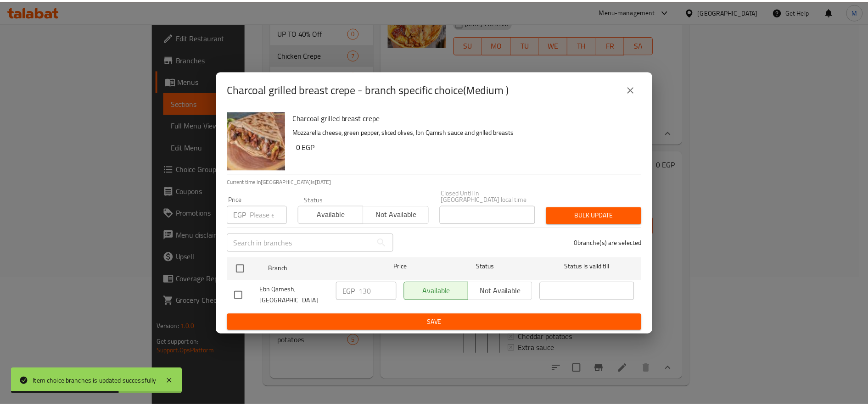
scroll to position [923, 0]
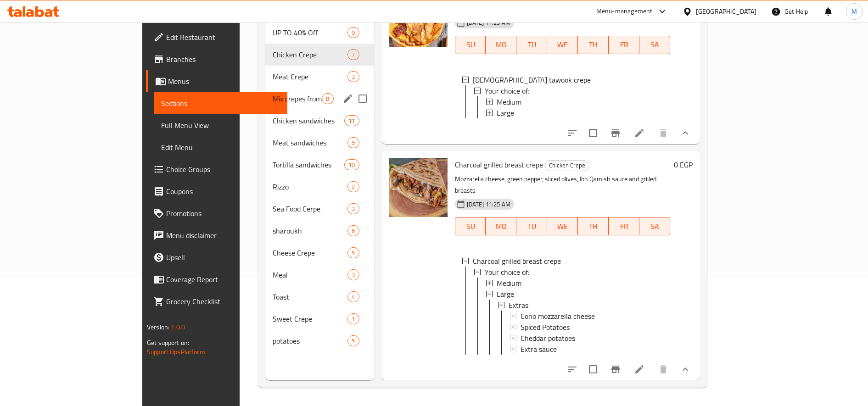
click at [353, 89] on input "Menu sections" at bounding box center [362, 98] width 19 height 19
checkbox input "true"
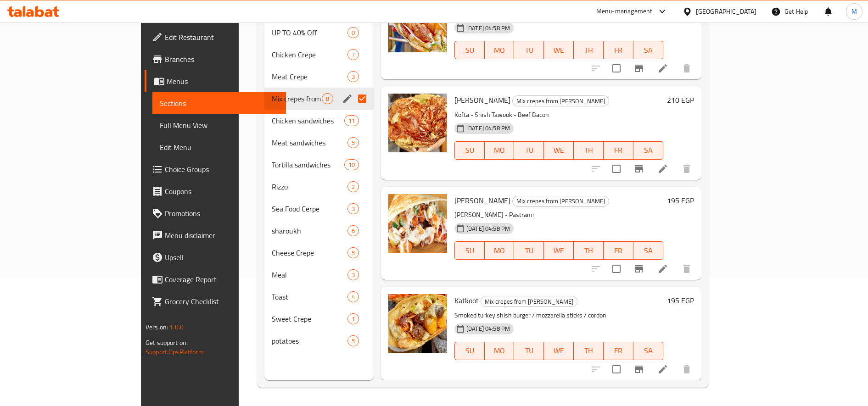
scroll to position [419, 0]
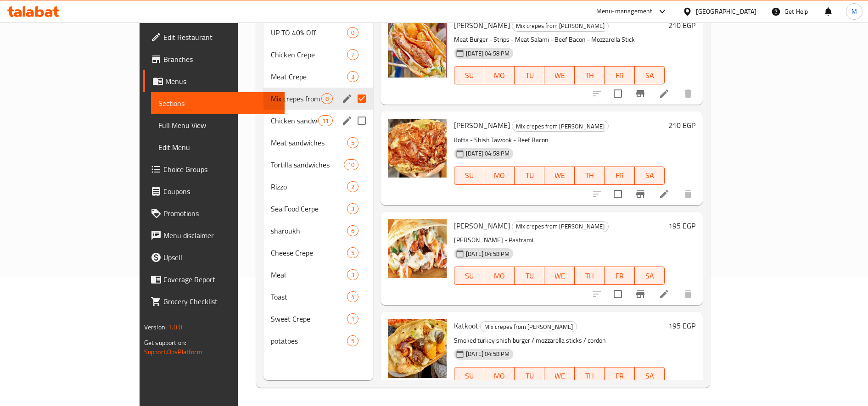
click at [352, 111] on input "Menu sections" at bounding box center [361, 120] width 19 height 19
checkbox input "true"
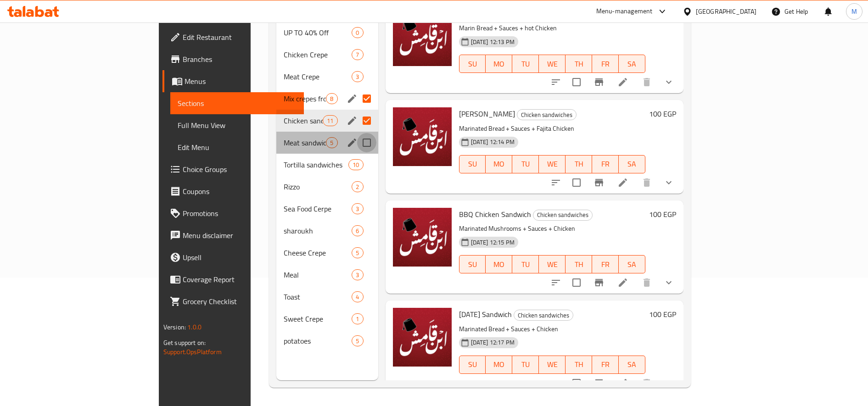
click at [357, 133] on input "Menu sections" at bounding box center [366, 142] width 19 height 19
checkbox input "true"
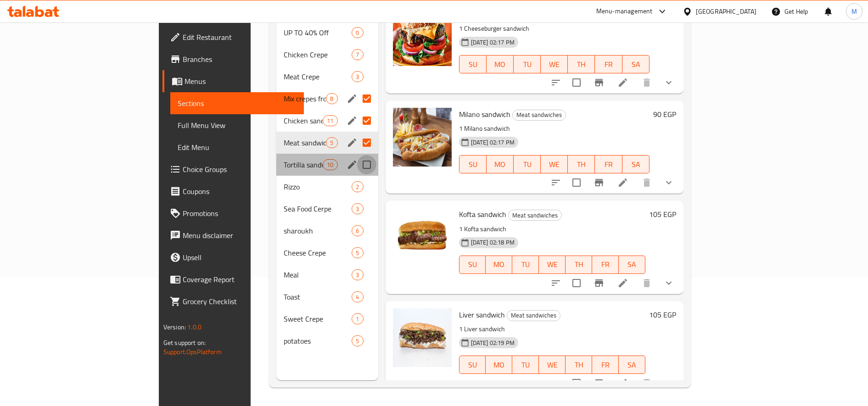
click at [357, 155] on input "Menu sections" at bounding box center [366, 164] width 19 height 19
checkbox input "true"
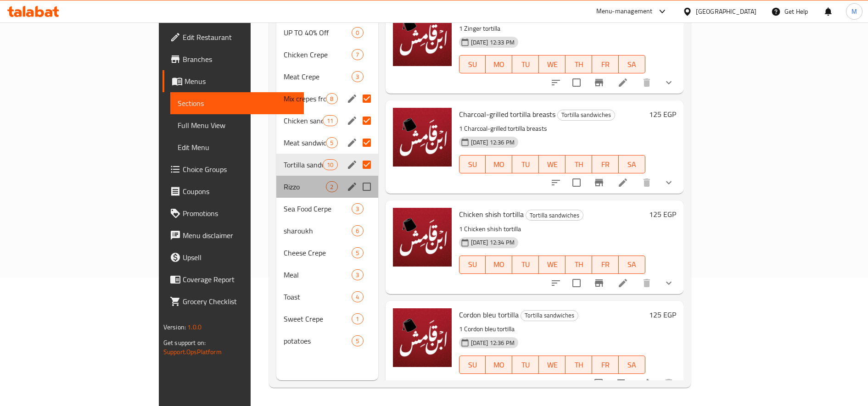
click at [337, 176] on div "[PERSON_NAME] 2" at bounding box center [327, 187] width 102 height 22
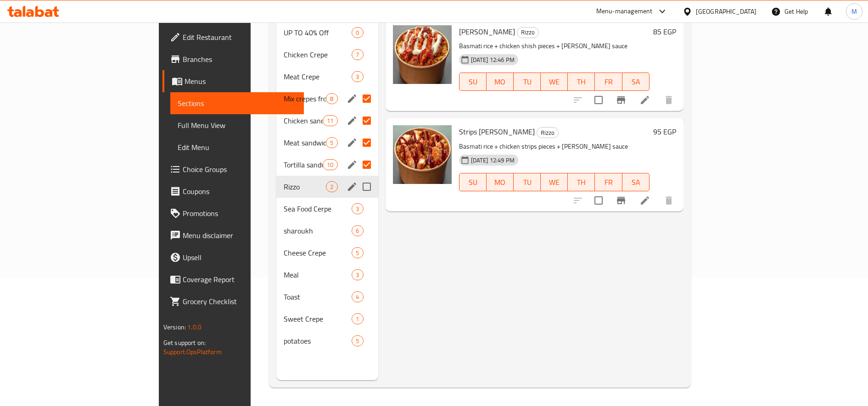
click at [357, 177] on input "Menu sections" at bounding box center [366, 186] width 19 height 19
checkbox input "true"
click at [357, 199] on input "Menu sections" at bounding box center [366, 208] width 19 height 19
checkbox input "true"
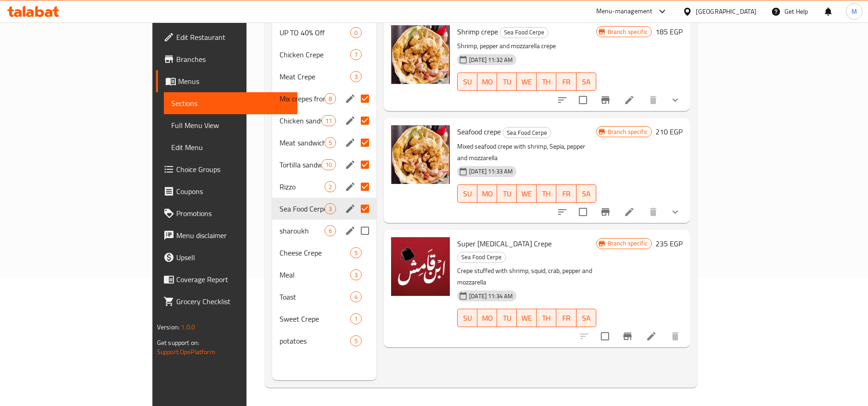
click at [355, 221] on input "Menu sections" at bounding box center [364, 230] width 19 height 19
checkbox input "true"
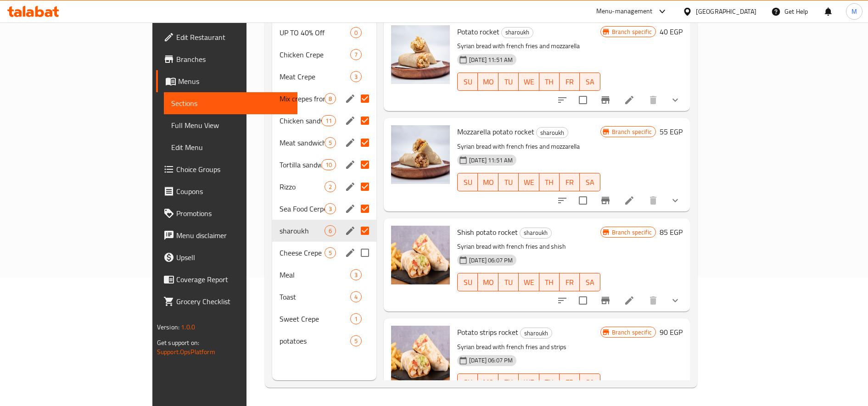
click at [355, 243] on input "Menu sections" at bounding box center [364, 252] width 19 height 19
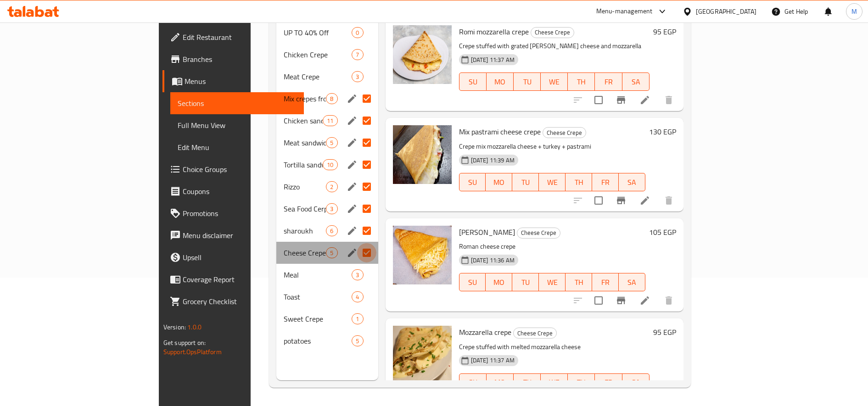
click at [357, 243] on input "Menu sections" at bounding box center [366, 252] width 19 height 19
checkbox input "false"
click at [357, 265] on input "Menu sections" at bounding box center [366, 274] width 19 height 19
checkbox input "true"
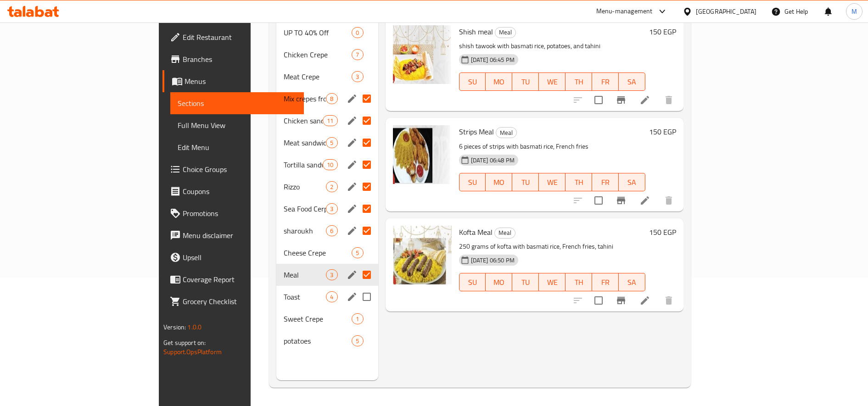
click at [357, 287] on input "Menu sections" at bounding box center [366, 296] width 19 height 19
checkbox input "true"
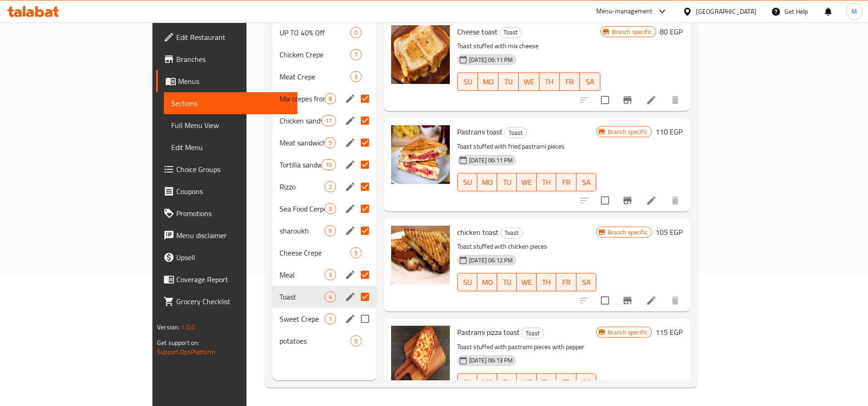
click at [355, 309] on input "Menu sections" at bounding box center [364, 318] width 19 height 19
checkbox input "true"
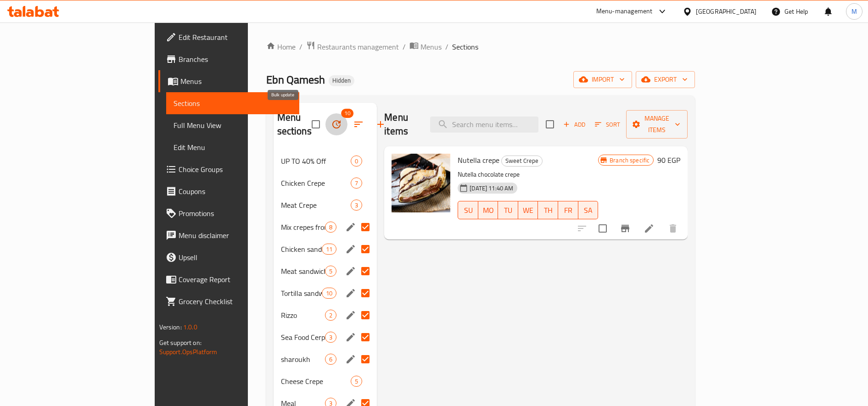
click at [325, 118] on button "button" at bounding box center [336, 124] width 22 height 22
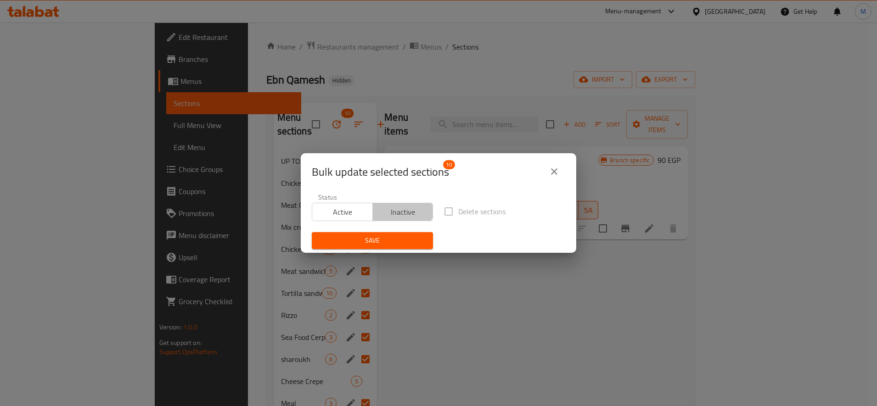
click at [400, 207] on span "Inactive" at bounding box center [402, 212] width 53 height 13
click at [387, 238] on span "Save" at bounding box center [372, 240] width 107 height 11
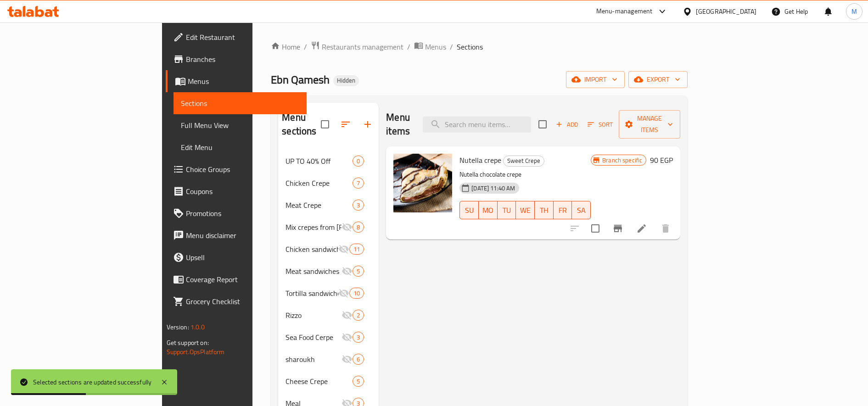
click at [335, 113] on button "button" at bounding box center [346, 124] width 22 height 22
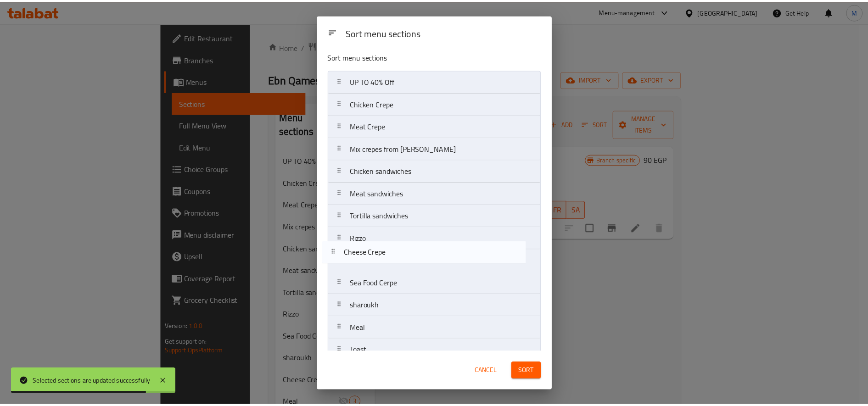
scroll to position [5, 0]
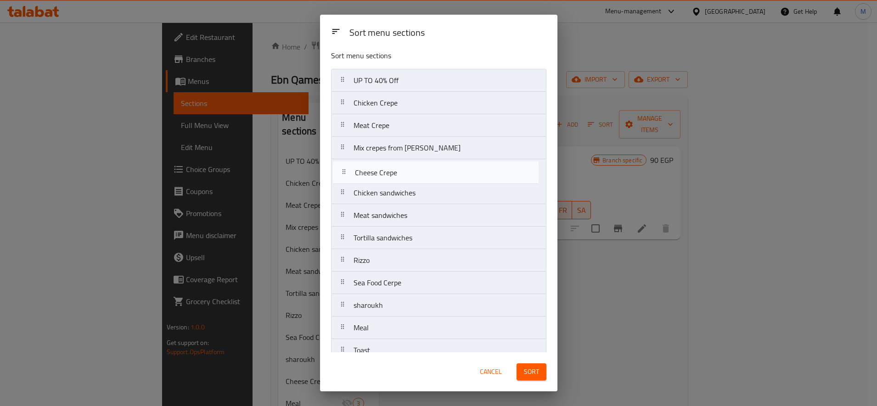
drag, startPoint x: 342, startPoint y: 307, endPoint x: 343, endPoint y: 169, distance: 138.2
click at [343, 169] on nav "UP TO 40% Off Chicken Crepe Meat Crepe Mix crepes from Qamesh Pasha Chicken san…" at bounding box center [438, 238] width 215 height 338
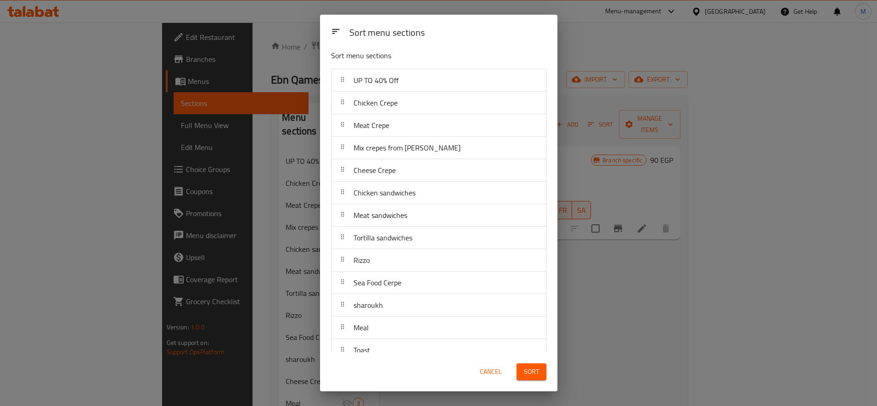
click at [529, 371] on span "Sort" at bounding box center [531, 371] width 15 height 11
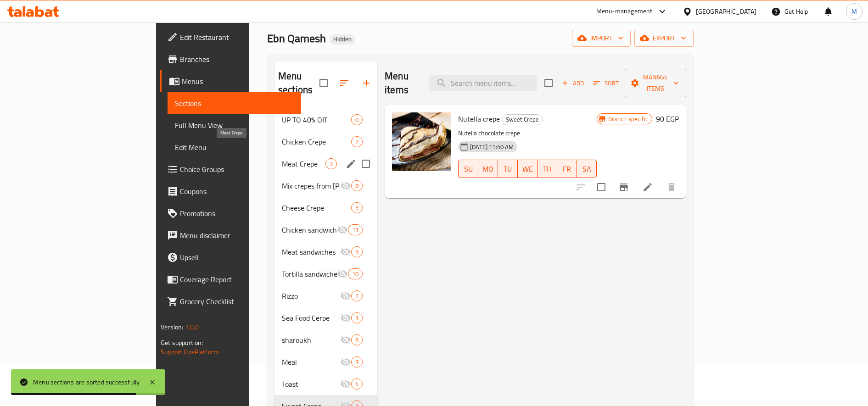
scroll to position [0, 0]
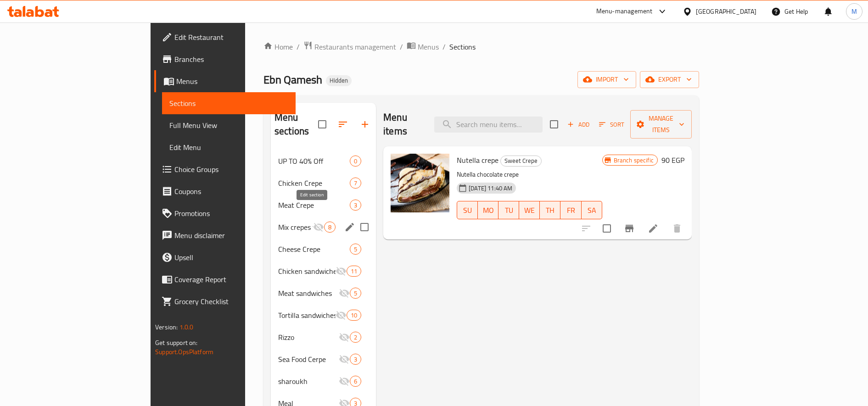
click at [346, 223] on icon "edit" at bounding box center [350, 227] width 8 height 8
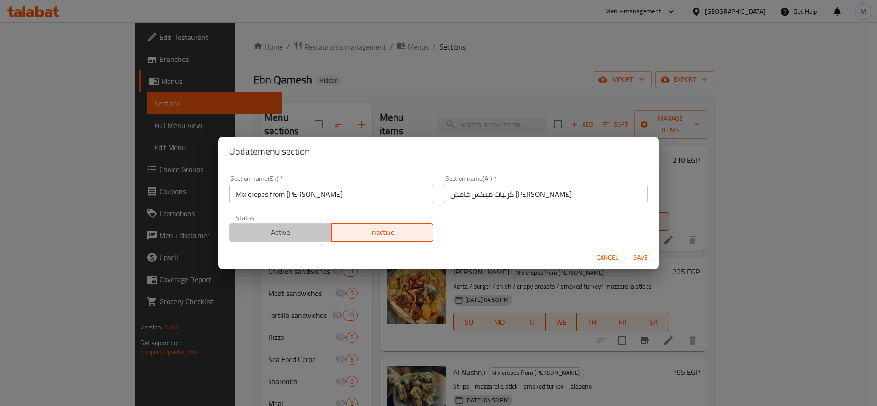
click at [318, 238] on span "Active" at bounding box center [280, 232] width 95 height 13
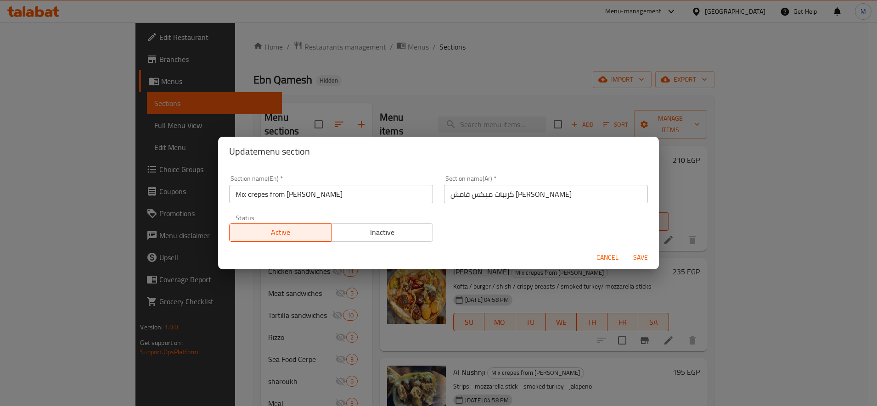
click at [640, 258] on span "Save" at bounding box center [640, 257] width 22 height 11
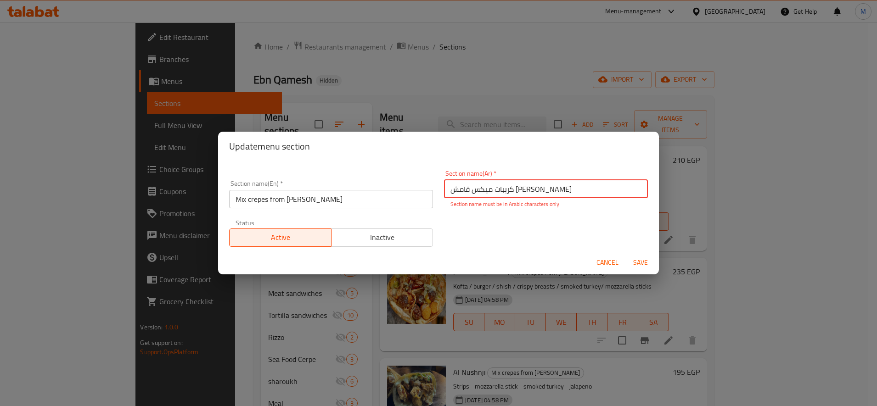
click at [639, 263] on span "Save" at bounding box center [640, 262] width 22 height 11
click at [638, 263] on span "Save" at bounding box center [640, 262] width 22 height 11
click at [527, 190] on input "کریبات میکس قامش [PERSON_NAME]" at bounding box center [546, 189] width 204 height 18
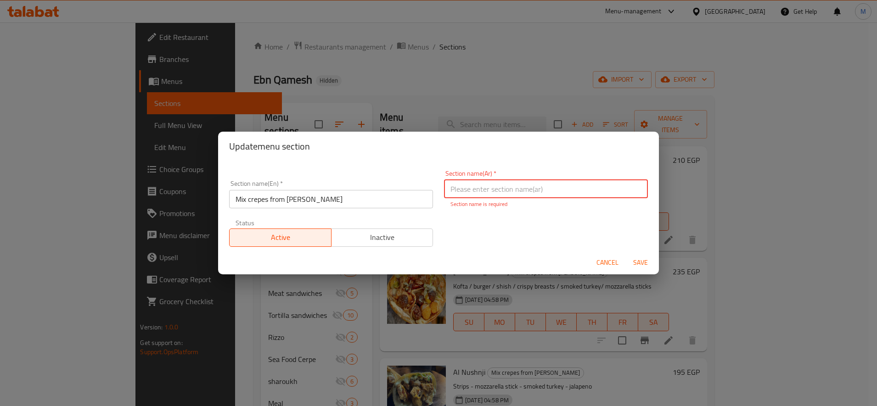
paste input "کریبات میکس قامش [PERSON_NAME]"
type input "کریبات میکس قامش [PERSON_NAME]"
click at [642, 259] on span "Save" at bounding box center [640, 262] width 22 height 11
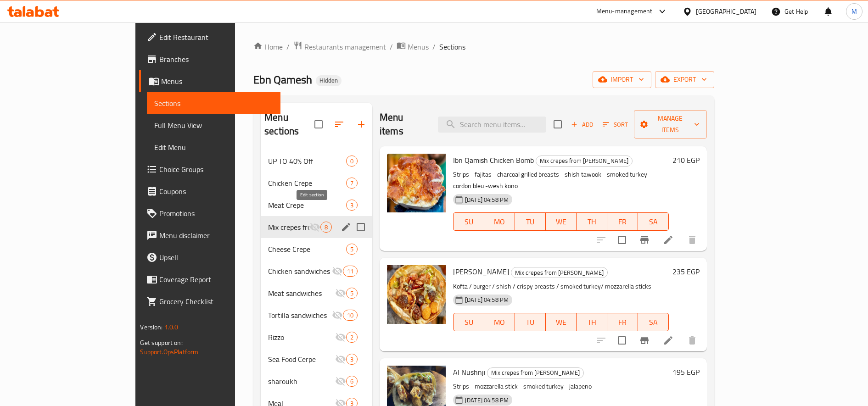
click at [342, 223] on icon "edit" at bounding box center [346, 227] width 8 height 8
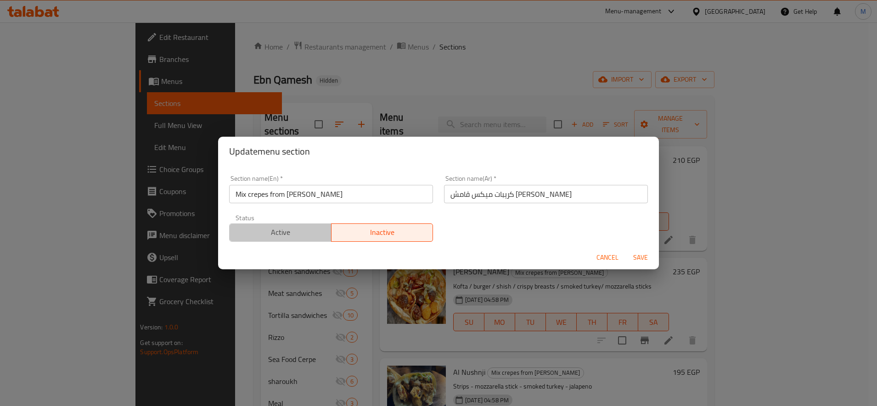
click at [319, 235] on span "Active" at bounding box center [280, 232] width 95 height 13
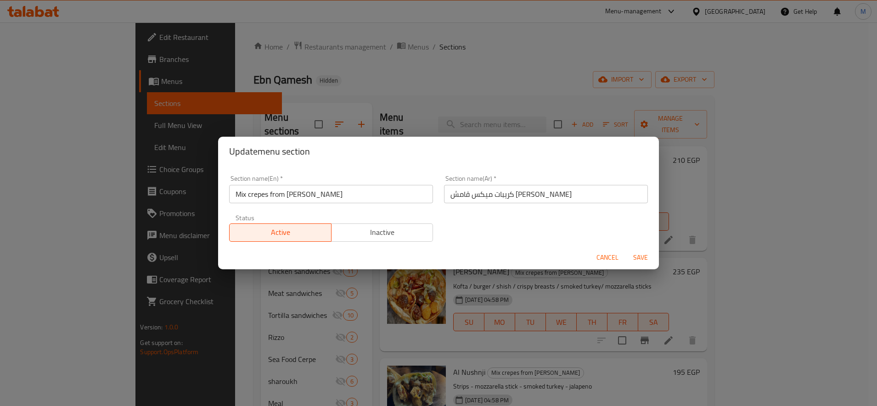
click at [647, 259] on span "Save" at bounding box center [640, 257] width 22 height 11
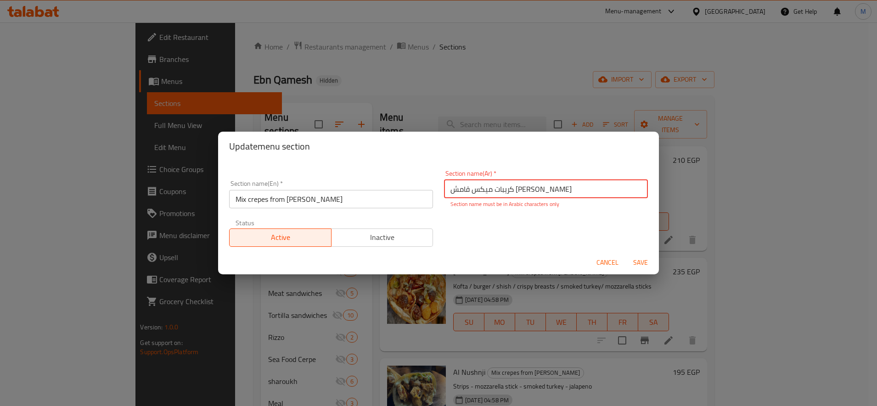
click at [545, 187] on input "کریبات میکس قامش [PERSON_NAME]" at bounding box center [546, 189] width 204 height 18
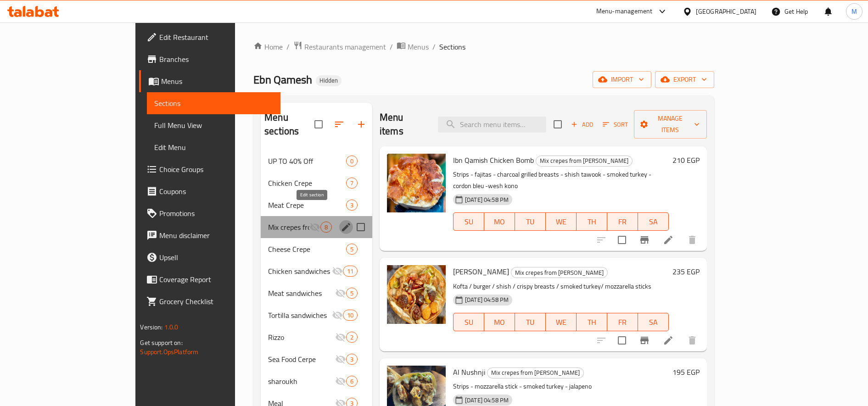
click at [341, 222] on icon "edit" at bounding box center [346, 227] width 11 height 11
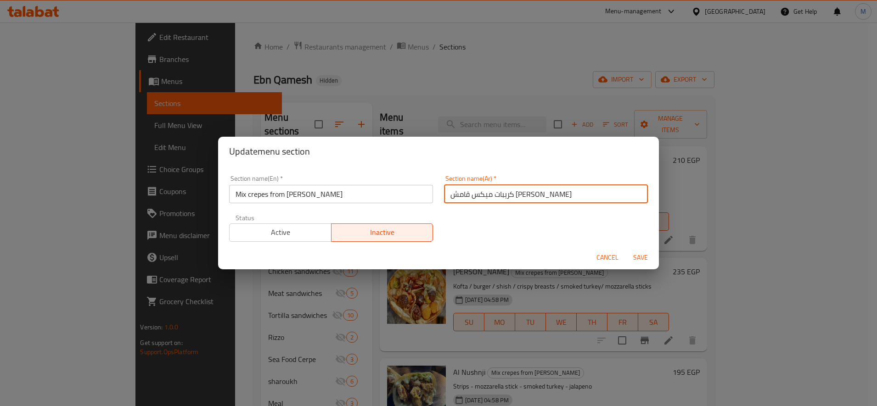
click at [520, 190] on input "کریبات میکس قامش [PERSON_NAME]" at bounding box center [546, 194] width 204 height 18
click at [639, 253] on div "Cancel Save" at bounding box center [438, 258] width 441 height 24
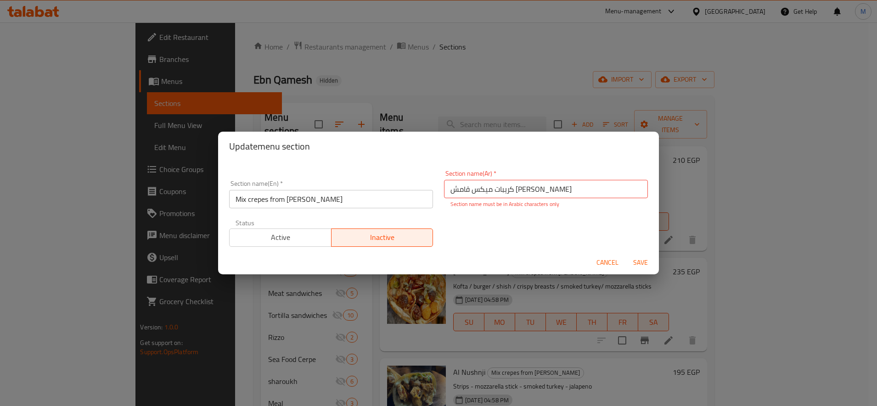
click at [449, 187] on input "کریبات میکس قامش [PERSON_NAME]" at bounding box center [546, 189] width 204 height 18
type input "کریبات میکس قامش"
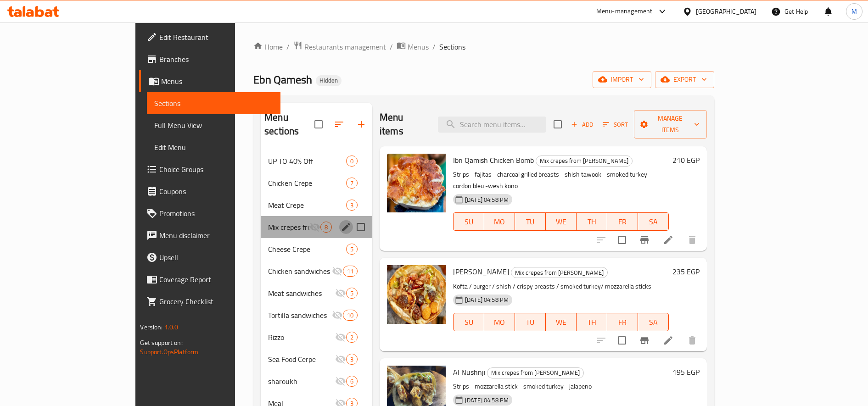
click at [342, 223] on icon "edit" at bounding box center [346, 227] width 8 height 8
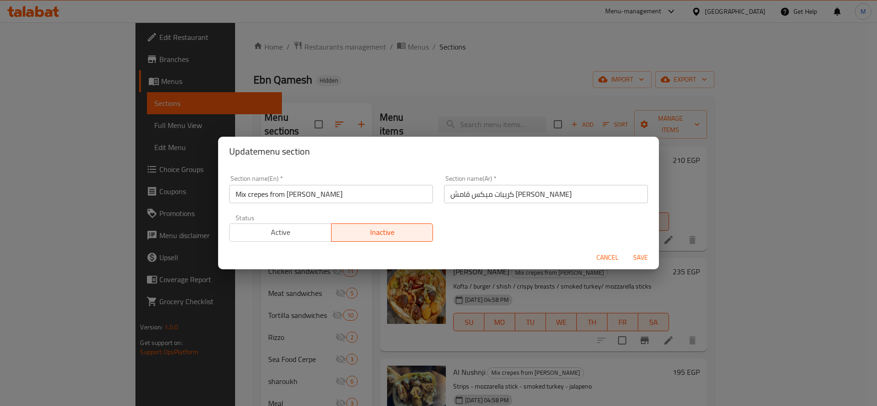
click at [297, 225] on button "Active" at bounding box center [280, 233] width 102 height 18
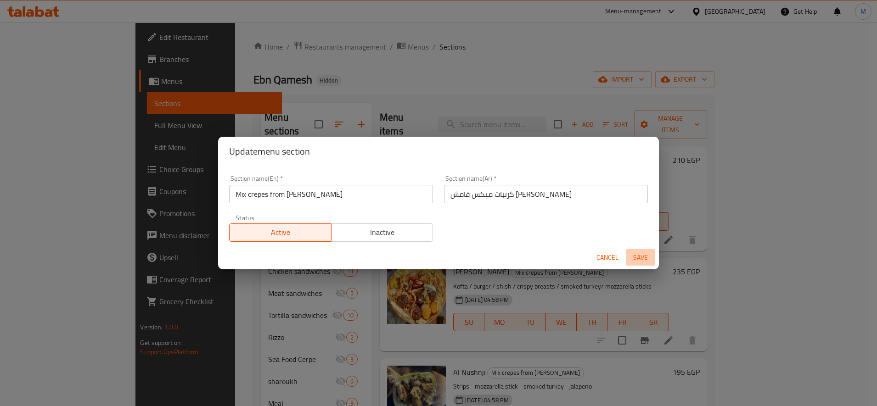
click at [641, 256] on span "Save" at bounding box center [640, 257] width 22 height 11
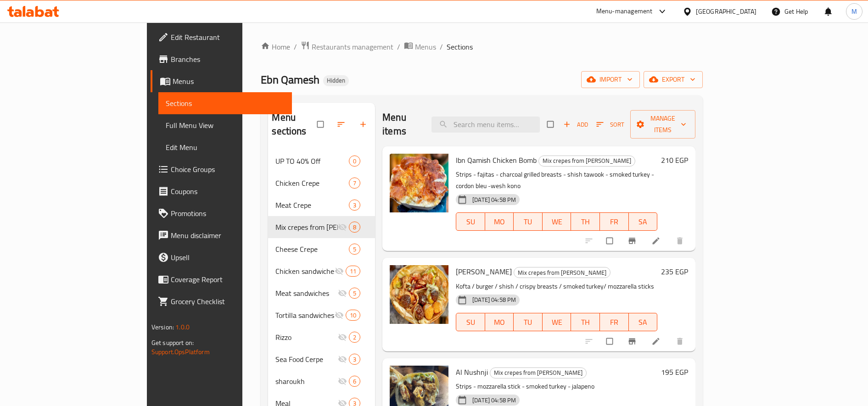
click at [334, 216] on div "Mix crepes from Qamesh Pasha 8" at bounding box center [321, 227] width 107 height 22
click at [279, 222] on span "Mix crepes from [PERSON_NAME]" at bounding box center [306, 227] width 62 height 11
click at [312, 123] on input "checkbox" at bounding box center [321, 124] width 19 height 17
checkbox input "true"
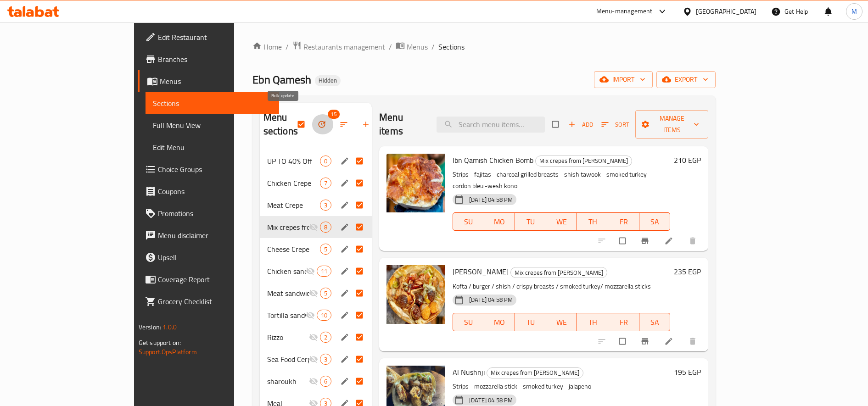
click at [312, 123] on button "button" at bounding box center [323, 124] width 22 height 20
click at [292, 120] on input "checkbox" at bounding box center [301, 124] width 19 height 17
checkbox input "false"
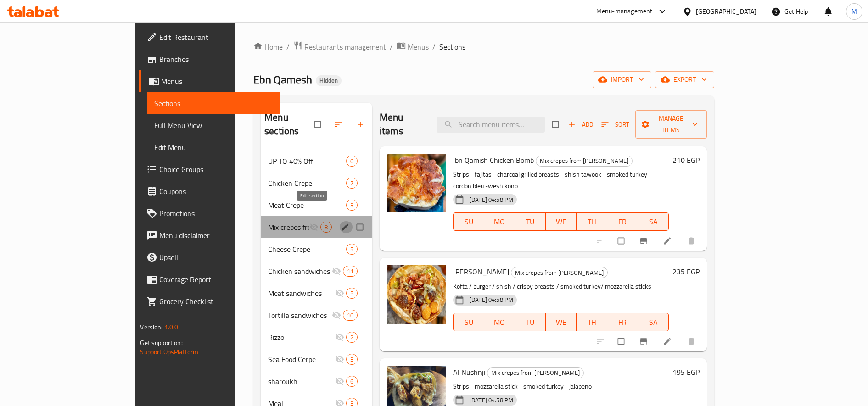
click at [341, 223] on icon "edit" at bounding box center [345, 227] width 9 height 9
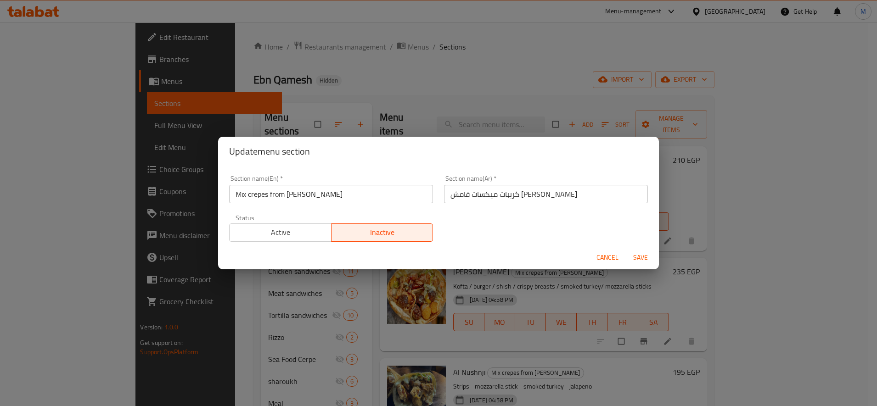
click at [314, 236] on span "Active" at bounding box center [280, 232] width 95 height 13
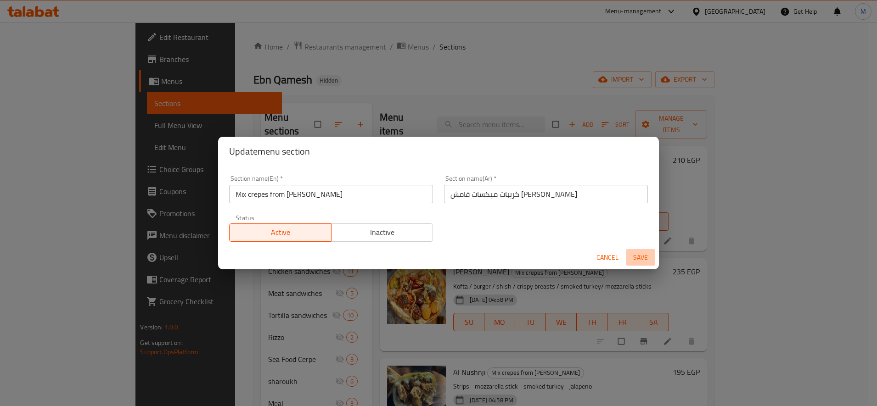
click at [640, 252] on span "Save" at bounding box center [640, 257] width 22 height 11
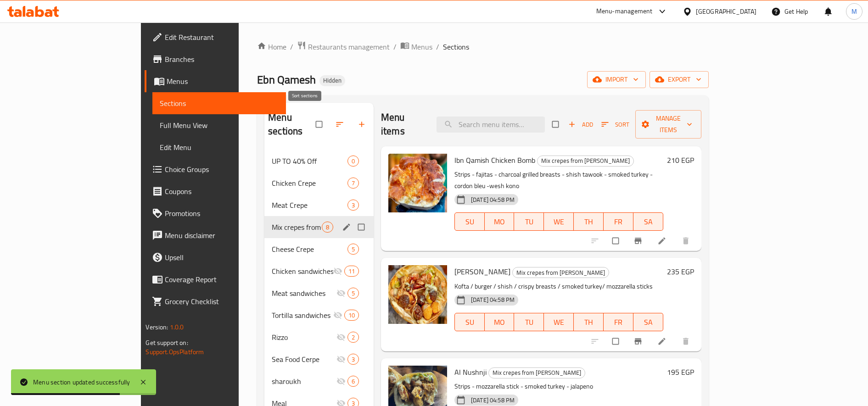
click at [330, 116] on button "button" at bounding box center [341, 124] width 22 height 20
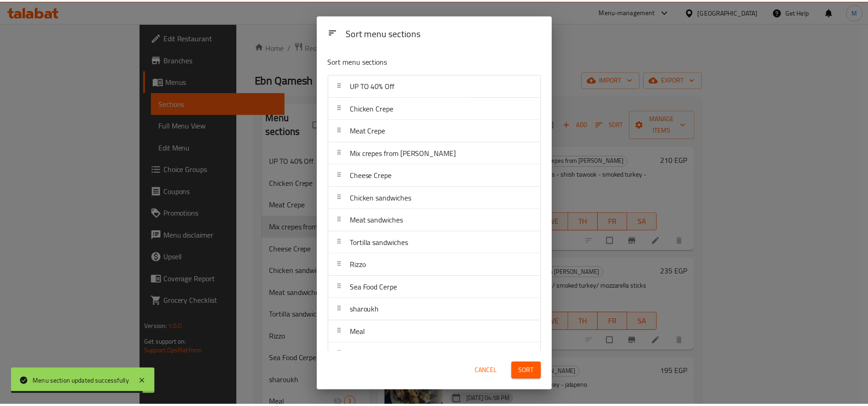
scroll to position [63, 0]
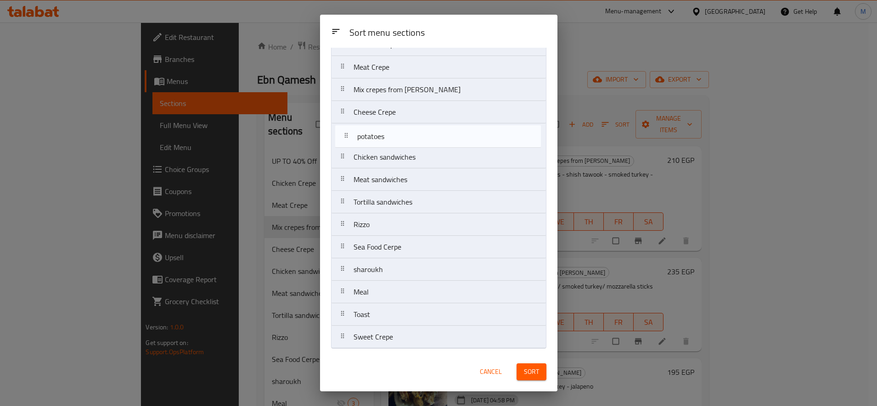
drag, startPoint x: 340, startPoint y: 339, endPoint x: 343, endPoint y: 134, distance: 205.2
click at [343, 134] on nav "UP TO 40% Off Chicken Crepe Meat Crepe Mix crepes from Qamesh Pasha Cheese Crep…" at bounding box center [438, 180] width 215 height 338
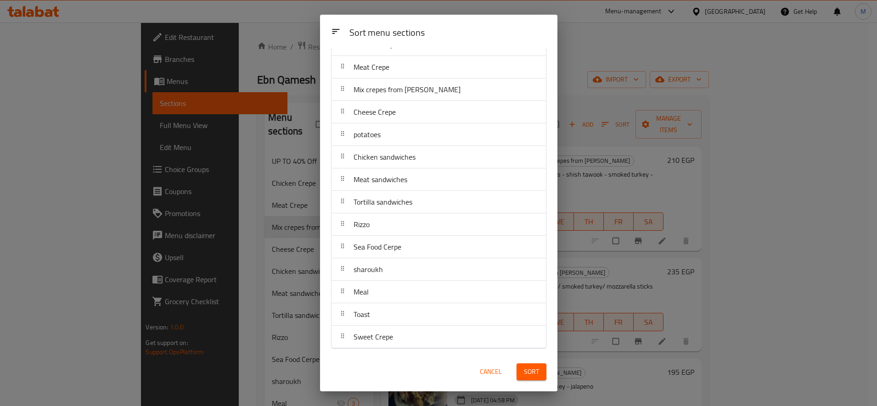
click at [533, 379] on button "Sort" at bounding box center [531, 372] width 30 height 17
